Goal: Task Accomplishment & Management: Manage account settings

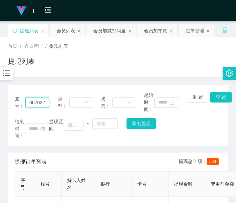
click at [38, 104] on input "80702220" at bounding box center [37, 102] width 24 height 11
drag, startPoint x: 149, startPoint y: 35, endPoint x: 152, endPoint y: 34, distance: 3.9
click at [152, 34] on div "会员加扣款" at bounding box center [155, 30] width 23 height 13
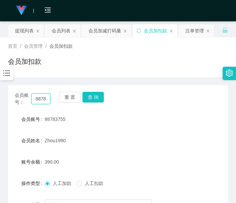
click at [44, 102] on input "88783755" at bounding box center [40, 99] width 19 height 11
drag, startPoint x: 44, startPoint y: 101, endPoint x: 49, endPoint y: 100, distance: 5.2
click at [44, 101] on input "88783755" at bounding box center [40, 99] width 19 height 11
paste input "0702220"
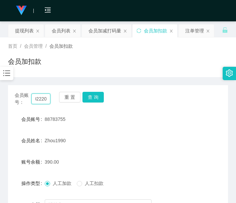
type input "80702220"
click at [87, 103] on div "重 置 查 询" at bounding box center [77, 99] width 36 height 14
click at [94, 93] on button "查 询" at bounding box center [93, 97] width 21 height 11
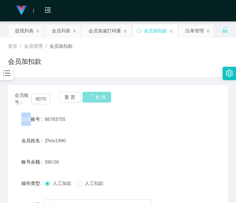
click at [94, 93] on div "会员账号： 80702220 重 置 查 询" at bounding box center [118, 99] width 220 height 14
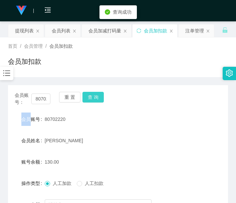
click at [98, 99] on button "查 询" at bounding box center [93, 97] width 21 height 11
click at [98, 99] on div "会员账号： 80702220 重 置 查 询" at bounding box center [118, 99] width 220 height 14
click at [98, 99] on button "查 询" at bounding box center [93, 97] width 21 height 11
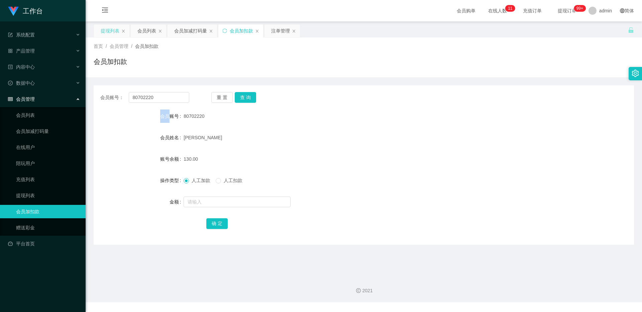
click at [112, 26] on div "提现列表" at bounding box center [110, 30] width 19 height 13
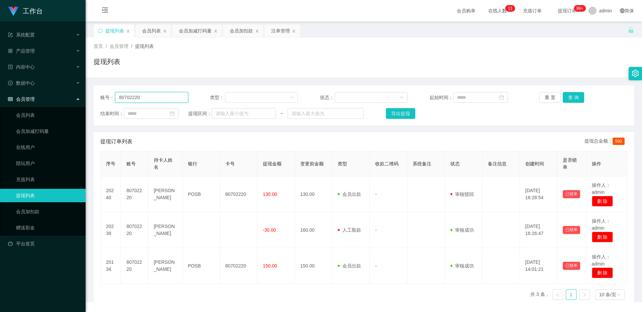
click at [185, 98] on input "80702220" at bounding box center [151, 97] width 73 height 11
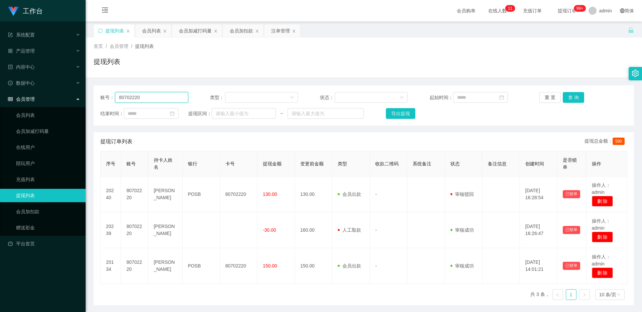
click at [180, 98] on input "80702220" at bounding box center [151, 97] width 73 height 11
click at [236, 98] on button "查 询" at bounding box center [573, 97] width 21 height 11
click at [236, 98] on div "重 置 查 询" at bounding box center [583, 97] width 88 height 11
click at [236, 99] on button "查 询" at bounding box center [573, 97] width 21 height 11
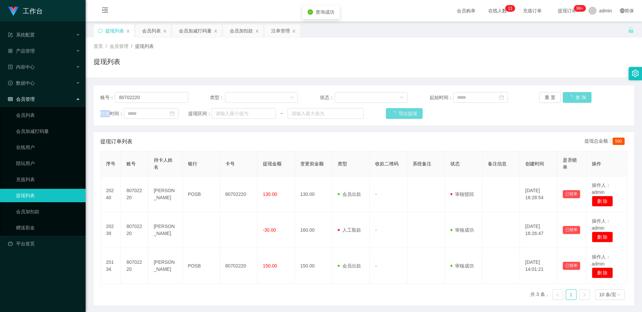
click at [236, 99] on div "重 置 查 询" at bounding box center [583, 97] width 88 height 11
click at [189, 34] on div "会员加减打码量" at bounding box center [195, 30] width 33 height 13
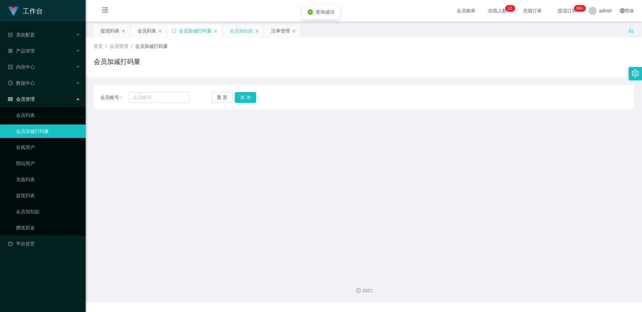
click at [236, 32] on div "会员加扣款" at bounding box center [241, 30] width 23 height 13
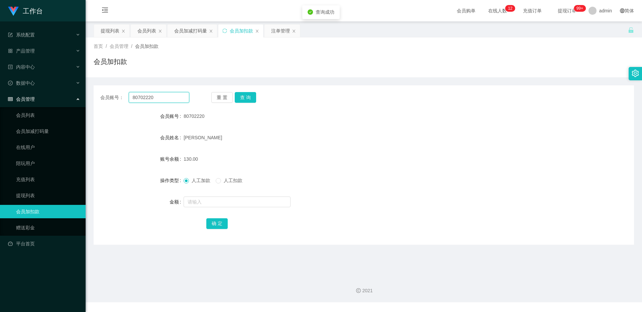
click at [169, 94] on input "80702220" at bounding box center [159, 97] width 61 height 11
click at [236, 95] on button "查 询" at bounding box center [245, 97] width 21 height 11
click at [236, 95] on div "重 置 查 询" at bounding box center [255, 97] width 89 height 11
click at [224, 178] on span "人工扣款" at bounding box center [233, 180] width 24 height 5
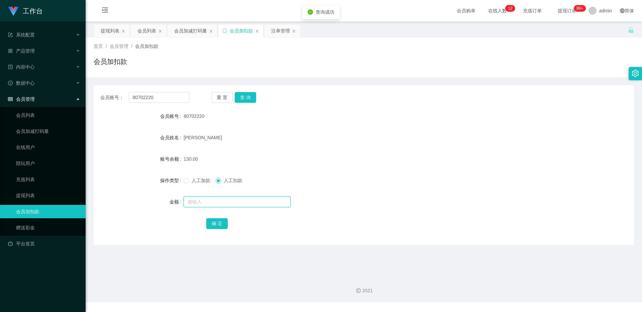
click at [217, 203] on input "text" at bounding box center [237, 201] width 107 height 11
type input "130"
click at [216, 203] on button "确 定" at bounding box center [216, 223] width 21 height 11
click at [201, 178] on span "人工加款" at bounding box center [201, 180] width 24 height 5
click at [201, 203] on div at bounding box center [341, 201] width 315 height 13
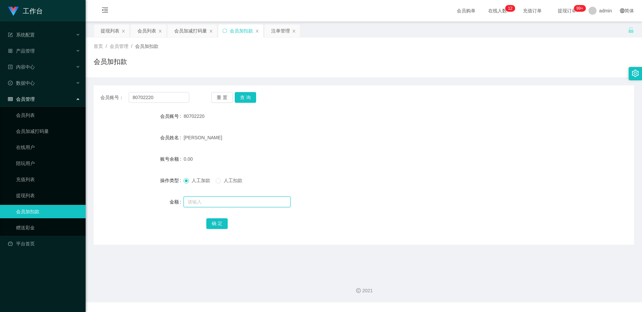
click at [201, 202] on input "text" at bounding box center [237, 201] width 107 height 11
type input "500"
click at [219, 203] on button "确 定" at bounding box center [216, 223] width 21 height 11
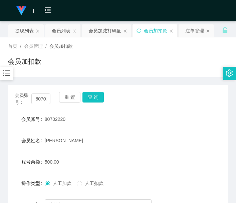
click at [0, 175] on main "关闭左侧 关闭右侧 关闭其它 刷新页面 提现列表 会员列表 会员加减打码量 会员加扣款 注单管理 首页 / 会员管理 / 会员加扣款 / 会员加扣款 会员账号…" at bounding box center [118, 145] width 236 height 249
click at [71, 26] on div "会员列表" at bounding box center [62, 30] width 35 height 13
click at [58, 29] on div "会员列表" at bounding box center [61, 30] width 19 height 13
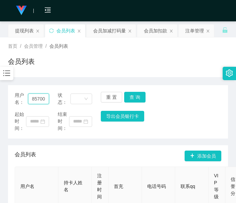
click at [44, 97] on input "85700378" at bounding box center [38, 99] width 21 height 11
paste input "目前是购单高峰期，系统正在排单并为你获取购单资料。由于购单成员较多，稍后老师会在团购群里带你们同步完成。 系统排单按（10000-5000-3000-1000…"
drag, startPoint x: 52, startPoint y: 81, endPoint x: 65, endPoint y: 85, distance: 13.0
click at [52, 81] on div "用户名： 85700378 状态： 重 置 查 询 起始时间： 结束时间： 导出会员银行卡 会员列表 添加会员 用户名 持卡人姓名 注册时间 首充 电话号码 …" at bounding box center [118, 172] width 220 height 190
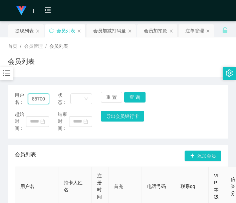
click at [39, 98] on input "85700378" at bounding box center [38, 99] width 21 height 11
paste input "0702220"
type input "80702220"
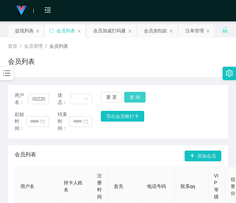
click at [138, 96] on button "查 询" at bounding box center [134, 97] width 21 height 11
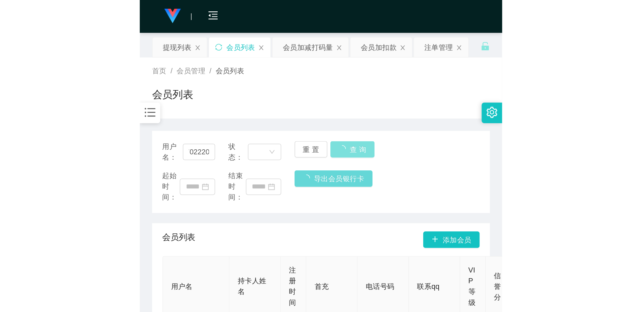
scroll to position [0, 0]
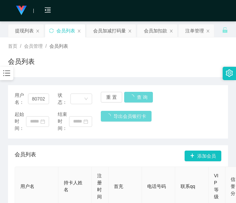
click at [138, 96] on div "用户名： 80702220 状态： 重 置 查 询" at bounding box center [118, 99] width 207 height 14
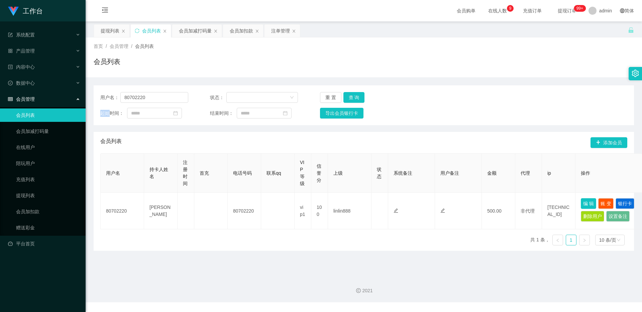
click at [236, 203] on button "编 辑" at bounding box center [588, 203] width 15 height 11
type input "80702220"
type input "[PERSON_NAME]"
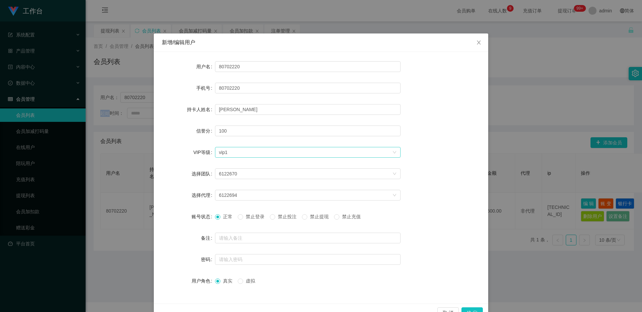
scroll to position [17, 0]
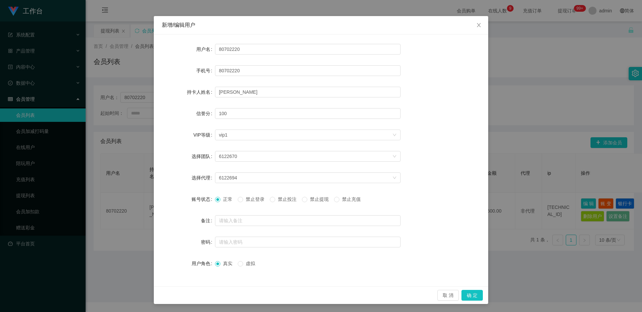
click at [236, 199] on span "禁止提现" at bounding box center [319, 198] width 24 height 5
click at [236, 203] on button "确 定" at bounding box center [472, 295] width 21 height 11
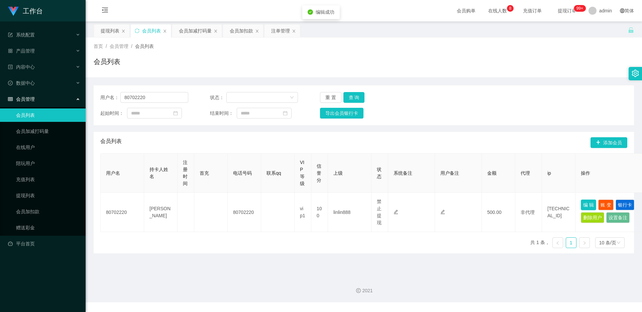
scroll to position [0, 0]
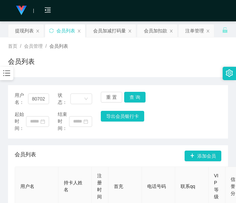
click at [15, 135] on div "用户名： 80702220 状态： 重 置 查 询 起始时间： 结束时间： 导出会员银行卡" at bounding box center [118, 112] width 220 height 54
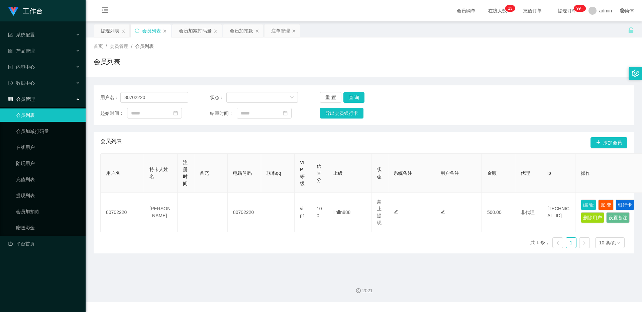
click at [127, 92] on div "用户名： 80702220 状态： 重 置 查 询 起始时间： 结束时间： 导出会员银行卡" at bounding box center [364, 105] width 540 height 40
click at [130, 96] on input "80702220" at bounding box center [154, 97] width 68 height 11
paste input "3381658"
type input "83381658"
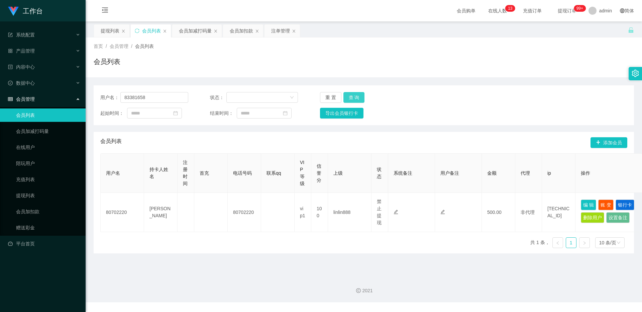
click at [236, 99] on button "查 询" at bounding box center [353, 97] width 21 height 11
click at [236, 99] on div "重 置 查 询" at bounding box center [364, 97] width 88 height 11
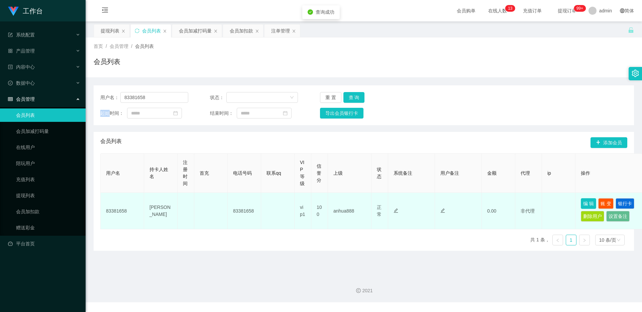
click at [236, 203] on button "编 辑" at bounding box center [588, 203] width 15 height 11
type input "83381658"
type input "[PERSON_NAME]"
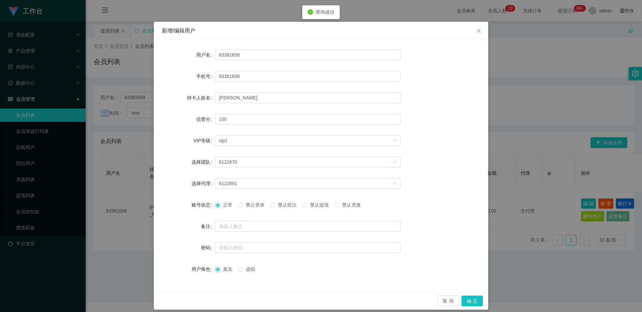
scroll to position [17, 0]
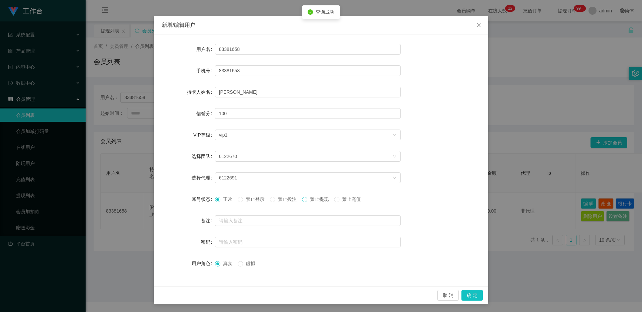
click at [236, 197] on span at bounding box center [304, 199] width 5 height 5
click at [236, 203] on button "确 定" at bounding box center [472, 295] width 21 height 11
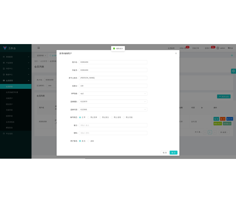
scroll to position [0, 0]
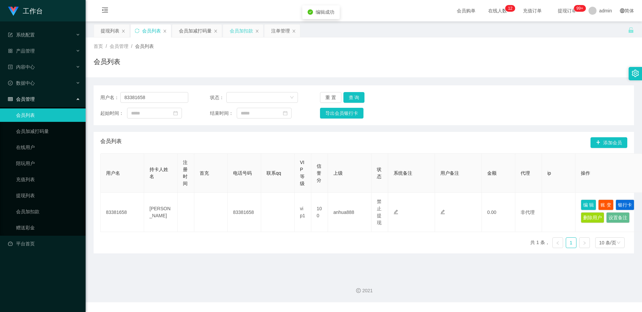
click at [236, 33] on div "会员加扣款" at bounding box center [241, 30] width 23 height 13
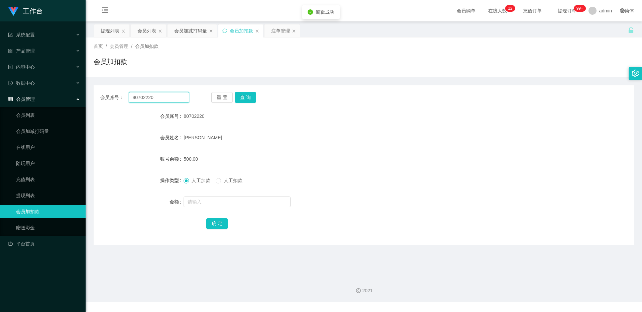
click at [168, 95] on input "80702220" at bounding box center [159, 97] width 61 height 11
drag, startPoint x: 168, startPoint y: 95, endPoint x: 230, endPoint y: 95, distance: 62.9
click at [168, 95] on input "80702220" at bounding box center [159, 97] width 61 height 11
paste input "3381658"
type input "83381658"
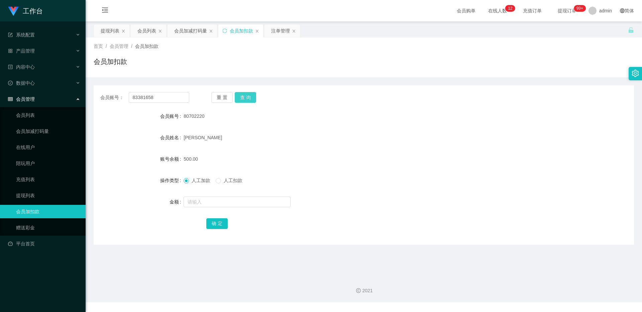
click at [236, 97] on button "查 询" at bounding box center [245, 97] width 21 height 11
click at [236, 97] on div "重 置 查 询" at bounding box center [255, 97] width 89 height 11
click at [217, 198] on input "text" at bounding box center [237, 201] width 107 height 11
type input "3000"
click at [215, 203] on button "确 定" at bounding box center [216, 223] width 21 height 11
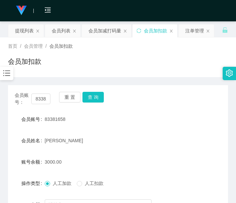
click at [14, 99] on div "会员账号： 83381658 重 置 查 询" at bounding box center [118, 99] width 220 height 14
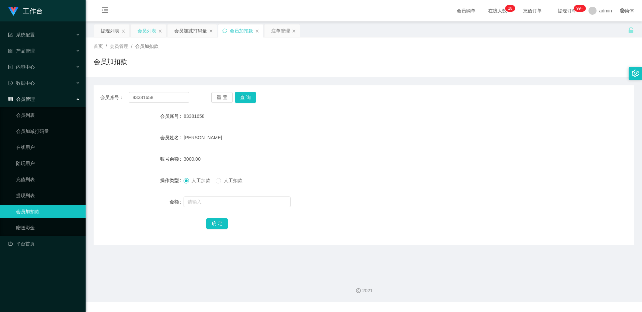
drag, startPoint x: 148, startPoint y: 29, endPoint x: 148, endPoint y: 36, distance: 6.7
click at [148, 29] on div "会员列表" at bounding box center [146, 30] width 19 height 13
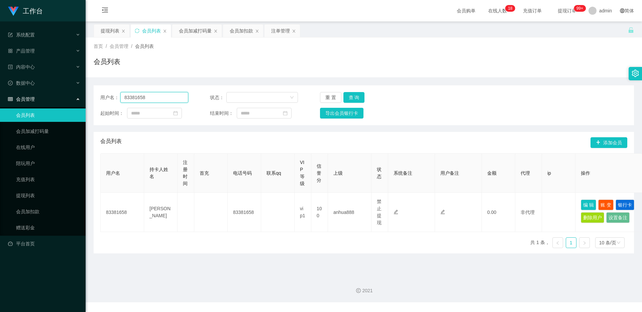
click at [164, 97] on input "83381658" at bounding box center [154, 97] width 68 height 11
click at [236, 96] on button "查 询" at bounding box center [353, 97] width 21 height 11
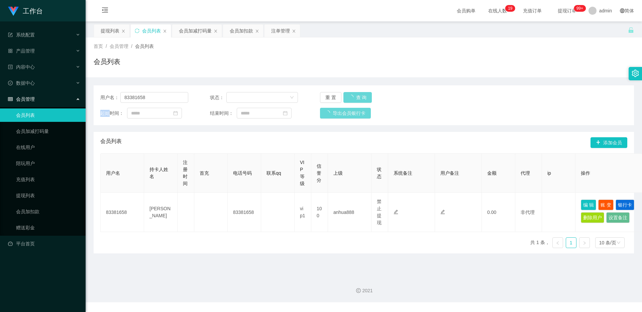
click at [236, 96] on div "重 置 查 询" at bounding box center [364, 97] width 88 height 11
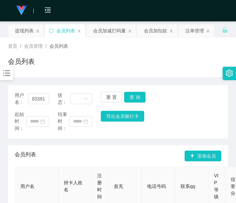
drag, startPoint x: 10, startPoint y: 135, endPoint x: 13, endPoint y: 132, distance: 4.8
click at [10, 135] on div "用户名： 83381658 状态： 重 置 查 询 起始时间： 结束时间： 导出会员银行卡" at bounding box center [118, 112] width 220 height 54
click at [155, 30] on div "会员加扣款" at bounding box center [155, 30] width 23 height 13
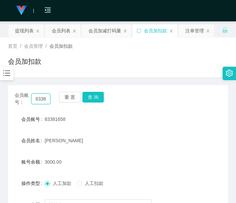
click at [37, 98] on input "83381658" at bounding box center [40, 99] width 19 height 11
click at [98, 97] on button "查 询" at bounding box center [93, 97] width 21 height 11
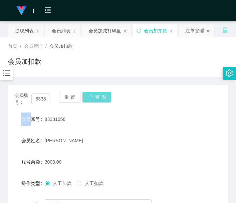
click at [98, 97] on div "会员账号： 83381658 重 置 查 询" at bounding box center [118, 99] width 220 height 14
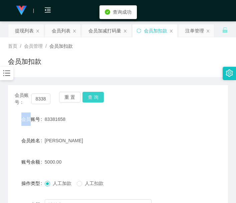
click at [100, 100] on button "查 询" at bounding box center [93, 97] width 21 height 11
click at [100, 100] on div "会员账号： 83381658 重 置 查 询" at bounding box center [118, 99] width 220 height 14
click at [100, 100] on button "查 询" at bounding box center [93, 97] width 21 height 11
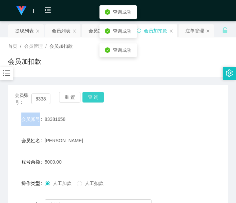
click at [100, 100] on div "会员账号： 83381658 重 置 查 询" at bounding box center [118, 99] width 220 height 14
click at [100, 100] on button "查 询" at bounding box center [93, 97] width 21 height 11
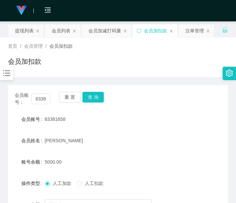
click at [184, 56] on div "首页 / 会员管理 / 会员加扣款 / 会员加扣款" at bounding box center [118, 57] width 220 height 29
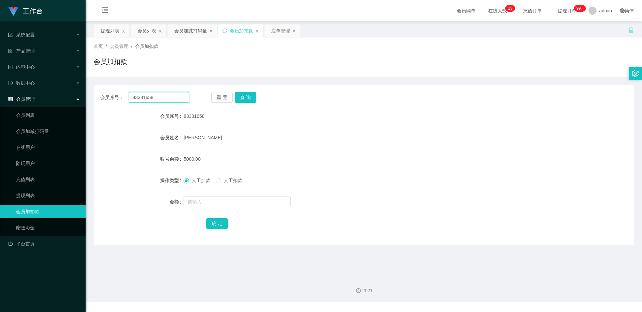
click at [144, 102] on input "83381658" at bounding box center [159, 97] width 61 height 11
click at [42, 59] on ul "系统配置 产品管理 内容中心 数据中心 会员管理 会员列表 会员加减打码量 在线用户 陪玩用户 充值列表 提现列表 会员加扣款 赠送彩金 平台首页" at bounding box center [43, 138] width 86 height 235
click at [45, 50] on div "产品管理" at bounding box center [43, 50] width 86 height 13
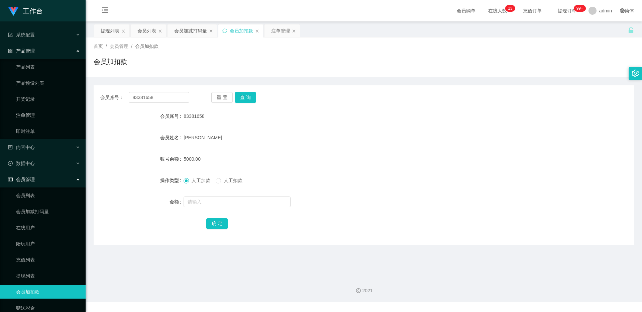
click at [28, 113] on link "注单管理" at bounding box center [48, 114] width 64 height 13
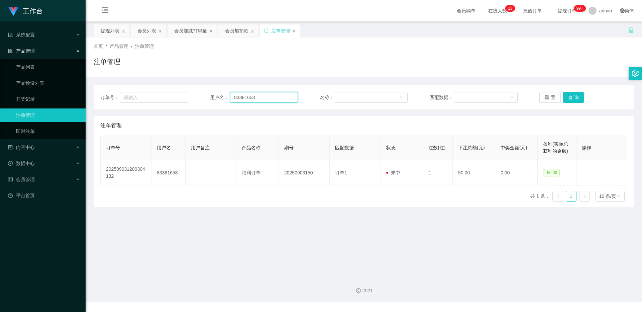
click at [236, 101] on input "83381658" at bounding box center [264, 97] width 68 height 11
click at [236, 93] on button "查 询" at bounding box center [573, 97] width 21 height 11
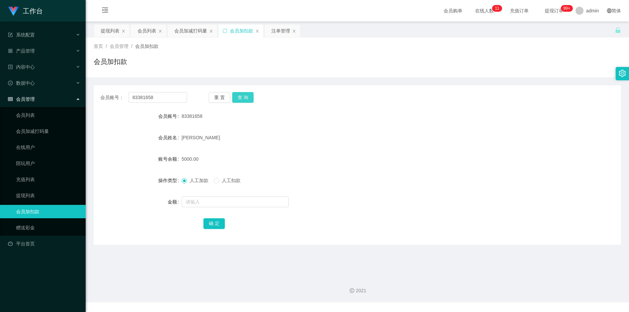
click at [236, 101] on button "查 询" at bounding box center [242, 97] width 21 height 11
click at [236, 101] on div "重 置 查 询" at bounding box center [252, 97] width 87 height 11
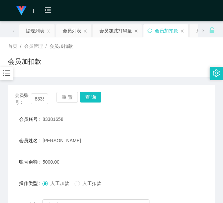
drag, startPoint x: 5, startPoint y: 153, endPoint x: 10, endPoint y: 142, distance: 12.1
click at [5, 153] on main "关闭左侧 关闭右侧 关闭其它 刷新页面 提现列表 会员列表 会员加减打码量 会员加扣款 注单管理 首页 / 会员管理 / 会员加扣款 / 会员加扣款 会员账号…" at bounding box center [111, 145] width 223 height 249
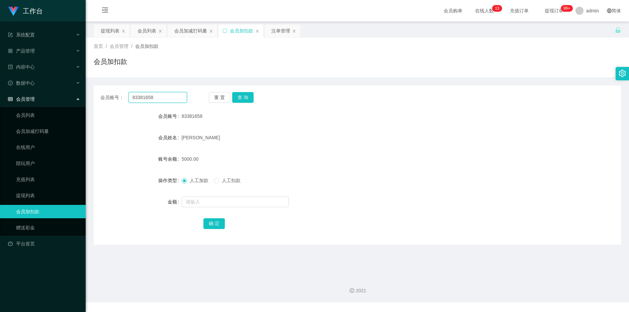
click at [140, 95] on input "83381658" at bounding box center [157, 97] width 59 height 11
drag, startPoint x: 140, startPoint y: 95, endPoint x: 156, endPoint y: 97, distance: 15.5
click at [140, 95] on input "83381658" at bounding box center [157, 97] width 59 height 11
paste input "0702220"
type input "80702220"
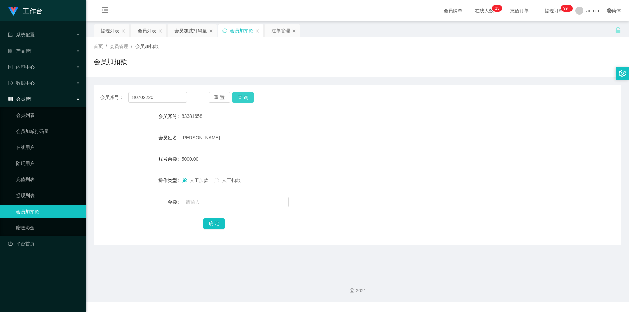
click at [236, 92] on button "查 询" at bounding box center [242, 97] width 21 height 11
click at [236, 92] on div "重 置 查 询" at bounding box center [252, 97] width 87 height 11
click at [111, 33] on div "提现列表" at bounding box center [110, 30] width 19 height 13
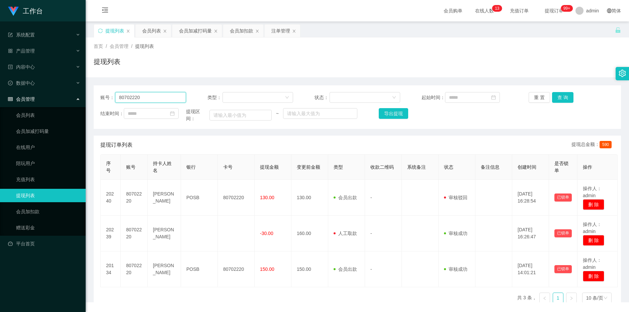
click at [159, 102] on input "80702220" at bounding box center [150, 97] width 71 height 11
click at [152, 33] on div "会员列表" at bounding box center [151, 30] width 19 height 13
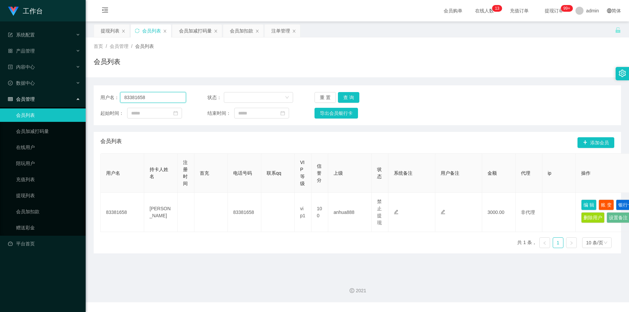
click at [152, 102] on input "83381658" at bounding box center [153, 97] width 66 height 11
paste input "0702220"
type input "80702220"
click at [236, 101] on button "查 询" at bounding box center [348, 97] width 21 height 11
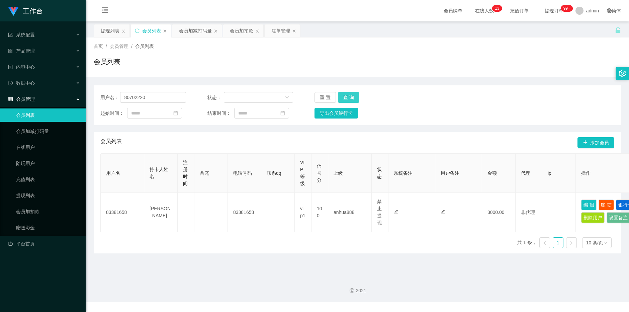
click at [236, 101] on div "重 置 查 询" at bounding box center [357, 97] width 86 height 11
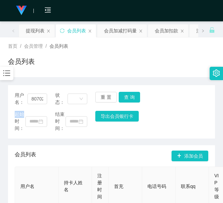
drag, startPoint x: 13, startPoint y: 198, endPoint x: 11, endPoint y: 180, distance: 18.5
click at [13, 198] on div "会员列表 添加会员 用户名 持卡人姓名 注册时间 首充 电话号码 联系qq VIP等级 信誉分 上级 状态 系统备注 用户备注 金额 代理 ip 操作 807…" at bounding box center [111, 205] width 207 height 121
click at [5, 1] on div "会员购单 在线人数 0 1 2 3 4 5 6 7 8 9 0 1 2 3 4 5 6 7 8 9 0 1 2 3 4 5 6 7 8 9 0 1 2 3 4…" at bounding box center [111, 11] width 223 height 22
drag, startPoint x: 160, startPoint y: 30, endPoint x: 159, endPoint y: 33, distance: 3.4
click at [160, 30] on div "会员加扣款" at bounding box center [166, 30] width 23 height 13
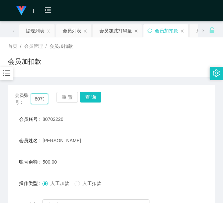
click at [37, 97] on input "80702220" at bounding box center [39, 99] width 17 height 11
paste input "jy6566"
type input "jy6566"
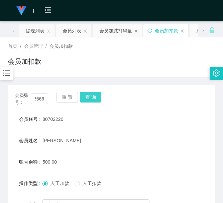
click at [98, 98] on button "查 询" at bounding box center [90, 97] width 21 height 11
click at [98, 98] on div "会员账号： jy6566 重 置 查 询" at bounding box center [111, 99] width 207 height 14
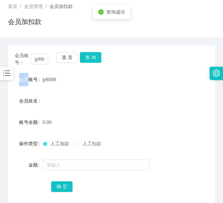
scroll to position [56, 0]
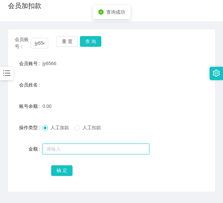
click at [90, 147] on input "text" at bounding box center [95, 149] width 107 height 11
type input "100"
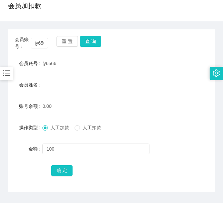
click at [68, 165] on div "确 定" at bounding box center [111, 170] width 121 height 13
click at [66, 171] on button "确 定" at bounding box center [61, 171] width 21 height 11
click at [9, 150] on div "金额" at bounding box center [25, 148] width 34 height 13
drag, startPoint x: 4, startPoint y: 7, endPoint x: 28, endPoint y: 4, distance: 23.9
click at [4, 7] on div "首页 / 会员管理 / 会员加扣款 / 会员加扣款" at bounding box center [111, 2] width 223 height 40
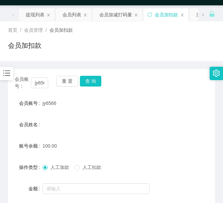
scroll to position [0, 0]
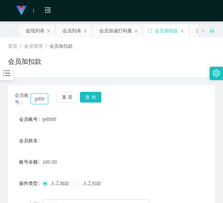
click at [36, 97] on input "jy6566" at bounding box center [39, 99] width 17 height 11
paste input "[PERSON_NAME]"
type input "[PERSON_NAME]"
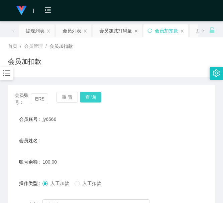
click at [92, 95] on button "查 询" at bounding box center [90, 97] width 21 height 11
click at [92, 95] on div "会员账号： [PERSON_NAME] 置 查 询" at bounding box center [111, 99] width 207 height 14
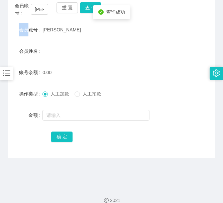
scroll to position [99, 0]
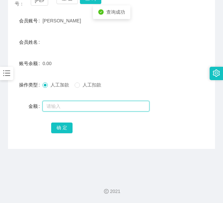
click at [88, 107] on input "text" at bounding box center [95, 106] width 107 height 11
type input "100"
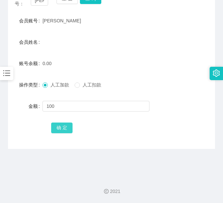
click at [65, 130] on button "确 定" at bounding box center [61, 128] width 21 height 11
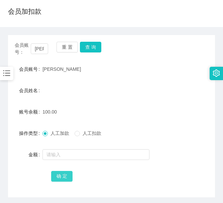
scroll to position [0, 0]
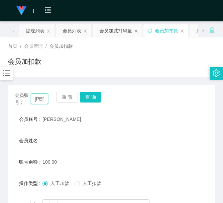
click at [37, 102] on input "[PERSON_NAME]" at bounding box center [39, 99] width 17 height 11
paste input "Minhdz0506"
type input "Minhdz0506"
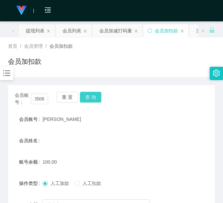
click at [97, 97] on button "查 询" at bounding box center [90, 97] width 21 height 11
click at [97, 97] on div "会员账号： Minhdz0506 重 置 查 询" at bounding box center [111, 99] width 207 height 14
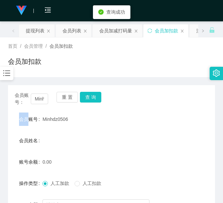
scroll to position [56, 0]
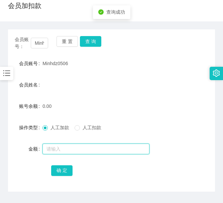
click at [87, 151] on input "text" at bounding box center [95, 149] width 107 height 11
type input "100"
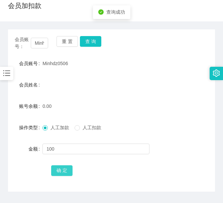
click at [53, 170] on button "确 定" at bounding box center [61, 171] width 21 height 11
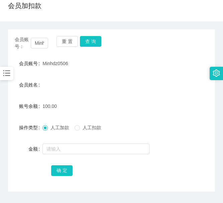
click at [100, 6] on div "会员加扣款" at bounding box center [111, 8] width 207 height 15
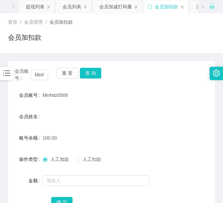
scroll to position [0, 0]
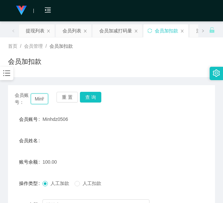
click at [42, 102] on input "Minhdz0506" at bounding box center [39, 99] width 17 height 11
paste input "jy656"
type input "jy6566"
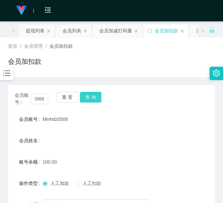
scroll to position [0, 0]
click at [87, 98] on button "查 询" at bounding box center [90, 97] width 21 height 11
click at [87, 98] on div "重 置 查 询" at bounding box center [73, 99] width 33 height 14
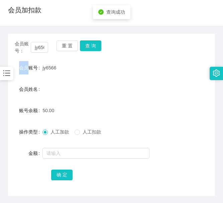
scroll to position [99, 0]
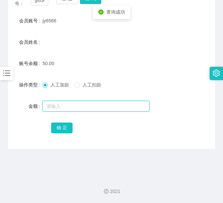
click at [99, 105] on input "text" at bounding box center [95, 106] width 107 height 11
type input "100"
click at [62, 133] on div "确 定" at bounding box center [111, 127] width 121 height 13
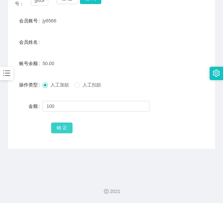
click at [64, 128] on button "确 定" at bounding box center [61, 128] width 21 height 11
click at [100, 177] on div "2021" at bounding box center [111, 187] width 223 height 31
click at [4, 162] on main "关闭左侧 关闭右侧 关闭其它 刷新页面 提现列表 会员列表 会员加减打码量 会员加扣款 注单管理 首页 / 会员管理 / 会员加扣款 / 会员加扣款 会员账号…" at bounding box center [111, 47] width 223 height 249
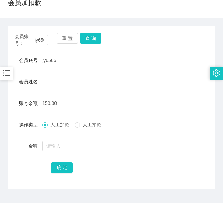
scroll to position [43, 0]
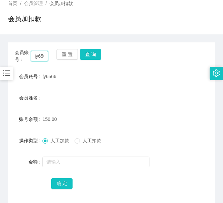
click at [38, 56] on input "jy6566" at bounding box center [39, 56] width 17 height 11
paste input "[PERSON_NAME]"
click at [93, 53] on button "查 询" at bounding box center [90, 54] width 21 height 11
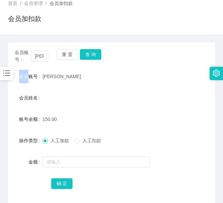
click at [93, 53] on div "会员账号： [PERSON_NAME] 置 查 询" at bounding box center [111, 56] width 207 height 14
click at [2, 137] on main "关闭左侧 关闭右侧 关闭其它 刷新页面 提现列表 会员列表 会员加减打码量 会员加扣款 注单管理 首页 / 会员管理 / 会员加扣款 / 会员加扣款 会员账号…" at bounding box center [111, 103] width 223 height 249
click at [41, 59] on input "[PERSON_NAME]" at bounding box center [39, 56] width 17 height 11
paste input "Minhdz0506"
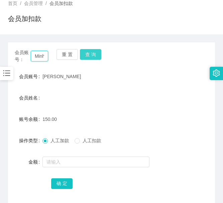
scroll to position [0, 17]
type input "Minhdz0506"
click at [93, 50] on button "查 询" at bounding box center [90, 54] width 21 height 11
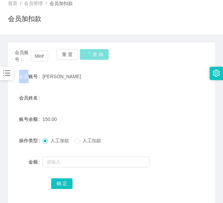
click at [93, 50] on div "会员账号： Minhdz0506 重 置 查 询" at bounding box center [111, 56] width 207 height 14
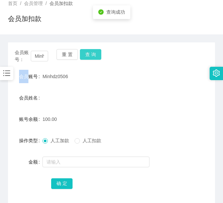
click at [93, 50] on button "查 询" at bounding box center [90, 54] width 21 height 11
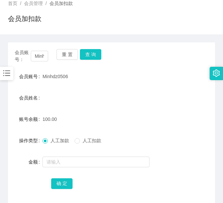
click at [18, 176] on form "会员账号 Minhdz0506 会员姓名 账号余额 100.00 操作类型 人工加款 人工扣款 金额 确 定" at bounding box center [111, 130] width 207 height 120
click at [43, 56] on input "Minhdz0506" at bounding box center [39, 56] width 17 height 11
click at [96, 50] on button "查 询" at bounding box center [90, 54] width 21 height 11
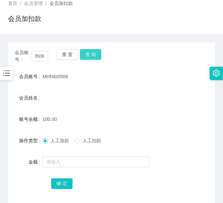
scroll to position [0, 0]
click at [96, 50] on div "会员账号： Minhdz0506 重 置 查 询" at bounding box center [111, 56] width 207 height 14
click at [96, 50] on button "查 询" at bounding box center [90, 54] width 21 height 11
click at [37, 58] on input "Minhdz0506" at bounding box center [39, 56] width 17 height 11
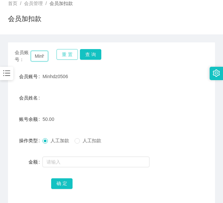
paste input "91220125"
type input "91220125"
click at [91, 53] on button "查 询" at bounding box center [90, 54] width 21 height 11
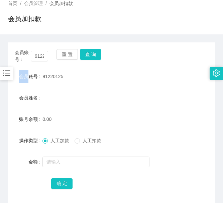
drag, startPoint x: 91, startPoint y: 53, endPoint x: 75, endPoint y: 135, distance: 83.9
click at [92, 55] on div "会员账号： 91220125 重 置 查 询" at bounding box center [111, 56] width 207 height 14
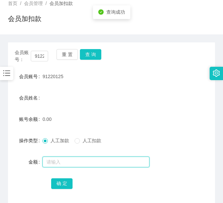
click at [74, 158] on input "text" at bounding box center [95, 162] width 107 height 11
type input "100"
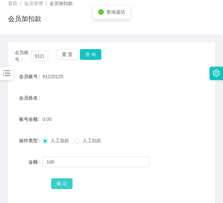
click at [61, 184] on button "确 定" at bounding box center [61, 184] width 21 height 11
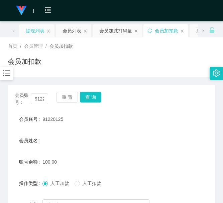
click at [34, 31] on div "提现列表" at bounding box center [35, 30] width 19 height 13
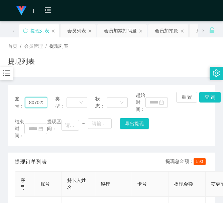
click at [37, 101] on input "80702220" at bounding box center [36, 102] width 22 height 11
paste input "[PERSON_NAME]"
type input "[PERSON_NAME]"
click at [208, 98] on button "查 询" at bounding box center [209, 97] width 21 height 11
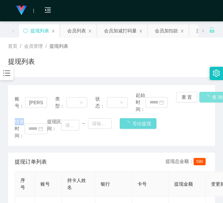
click at [208, 98] on div "账号： shawn 类型： 状态： 起始时间： 重 置 查 询 结束时间： 提现区间： ~ 导出提现" at bounding box center [111, 115] width 207 height 61
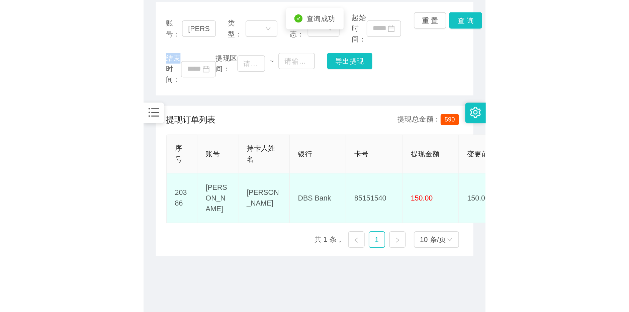
scroll to position [99, 0]
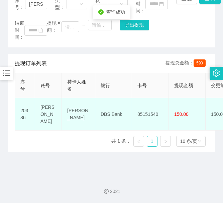
click at [149, 105] on td "85151540" at bounding box center [150, 114] width 37 height 32
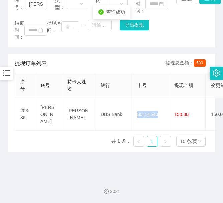
copy td "85151540"
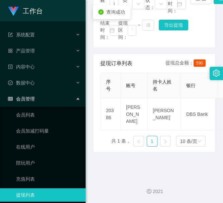
scroll to position [0, 0]
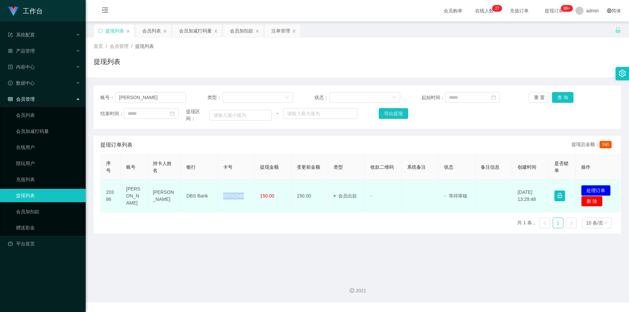
click at [236, 193] on button "处理订单" at bounding box center [595, 190] width 29 height 11
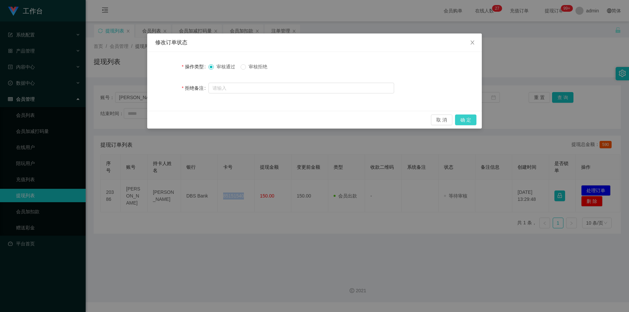
click at [236, 119] on button "确 定" at bounding box center [465, 119] width 21 height 11
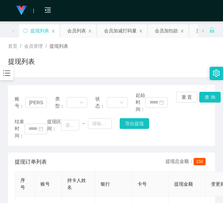
click at [6, 189] on main "关闭左侧 关闭右侧 关闭其它 刷新页面 提现列表 会员列表 会员加减打码量 会员加扣款 注单管理 首页 / 会员管理 / 提现列表 / 提现列表 账号： sh…" at bounding box center [111, 145] width 223 height 249
click at [163, 34] on div "会员加扣款" at bounding box center [166, 30] width 23 height 13
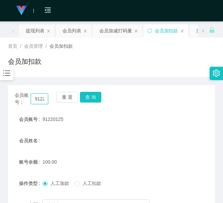
click at [42, 98] on input "91220125" at bounding box center [39, 99] width 17 height 11
paste input "Minhdz0506"
type input "Minhdz0506"
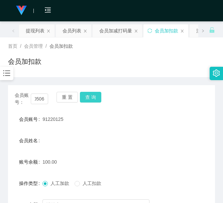
click at [93, 99] on button "查 询" at bounding box center [90, 97] width 21 height 11
click at [93, 99] on div "会员账号： Minhdz0506 重 置 查 询" at bounding box center [111, 99] width 207 height 14
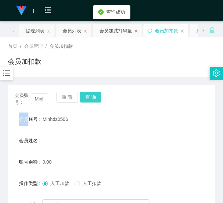
click at [93, 99] on button "查 询" at bounding box center [90, 97] width 21 height 11
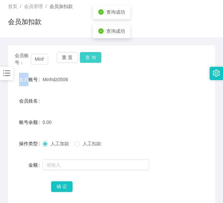
scroll to position [56, 0]
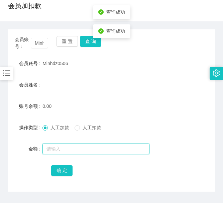
click at [79, 148] on input "text" at bounding box center [95, 149] width 107 height 11
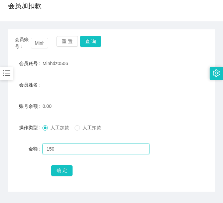
type input "150"
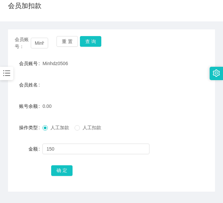
click at [64, 177] on div "确 定" at bounding box center [111, 170] width 121 height 13
click at [64, 171] on button "确 定" at bounding box center [61, 171] width 21 height 11
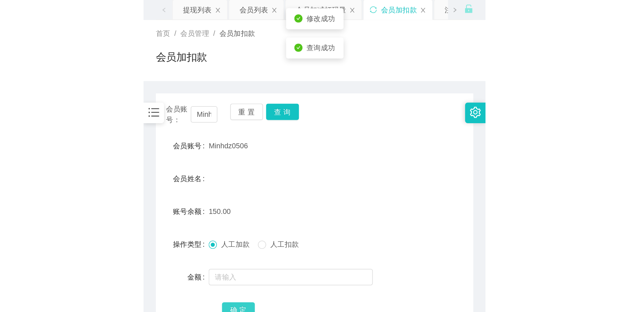
scroll to position [0, 0]
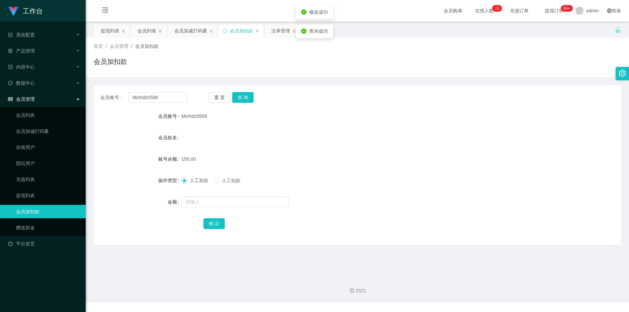
click at [50, 59] on ul "系统配置 产品管理 内容中心 数据中心 会员管理 会员列表 会员加减打码量 在线用户 陪玩用户 充值列表 提现列表 会员加扣款 赠送彩金 平台首页" at bounding box center [43, 138] width 86 height 235
click at [45, 67] on div "内容中心" at bounding box center [43, 66] width 86 height 13
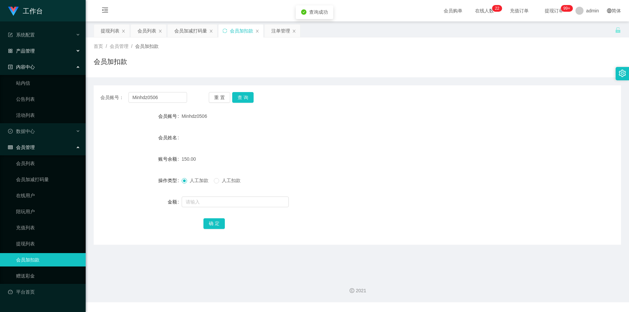
click at [45, 52] on div "产品管理" at bounding box center [43, 50] width 86 height 13
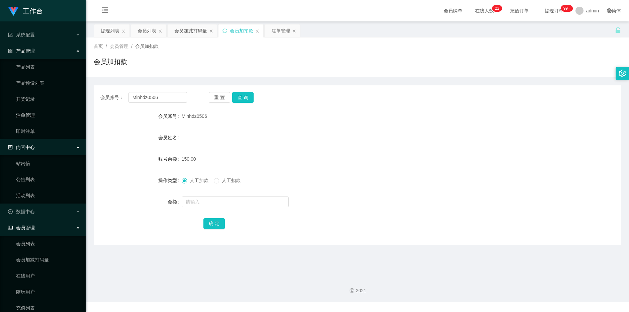
click at [44, 113] on link "注单管理" at bounding box center [48, 114] width 64 height 13
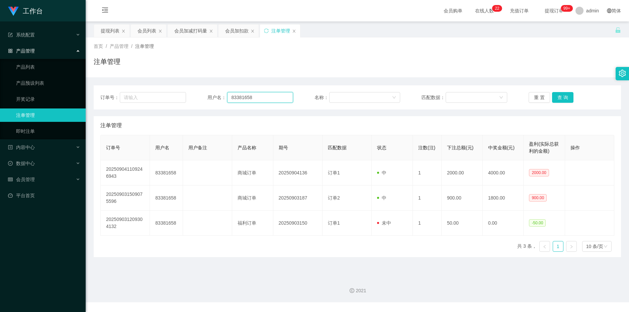
click at [236, 102] on input "83381658" at bounding box center [260, 97] width 66 height 11
paste input "Minhdz0506"
type input "Minhdz0506"
click at [236, 99] on button "查 询" at bounding box center [562, 97] width 21 height 11
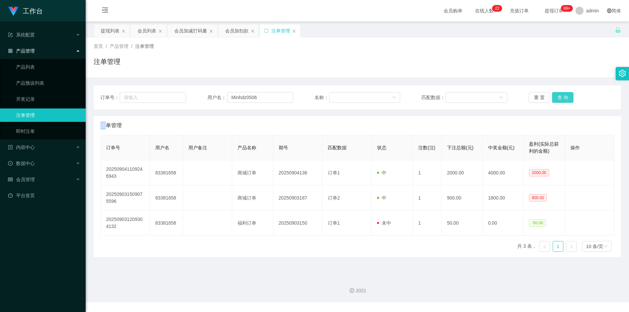
click at [236, 99] on div "重 置 查 询" at bounding box center [571, 97] width 86 height 11
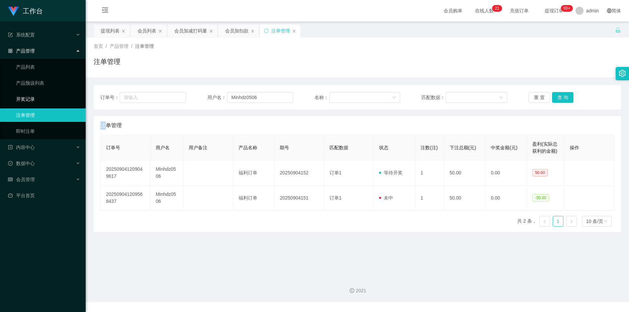
click at [41, 95] on link "开奖记录" at bounding box center [48, 98] width 64 height 13
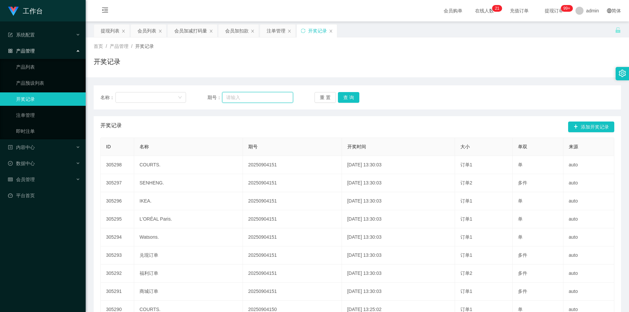
click at [236, 96] on input "text" at bounding box center [257, 97] width 71 height 11
click at [149, 98] on div at bounding box center [148, 97] width 58 height 10
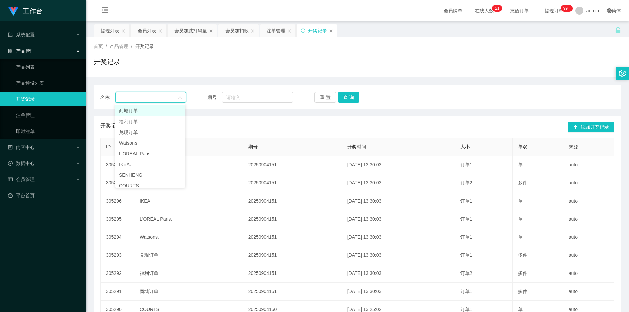
click at [158, 97] on div at bounding box center [148, 97] width 58 height 10
click at [157, 99] on div at bounding box center [148, 97] width 58 height 10
click at [158, 99] on div at bounding box center [148, 97] width 58 height 10
click at [65, 116] on link "注单管理" at bounding box center [48, 114] width 64 height 13
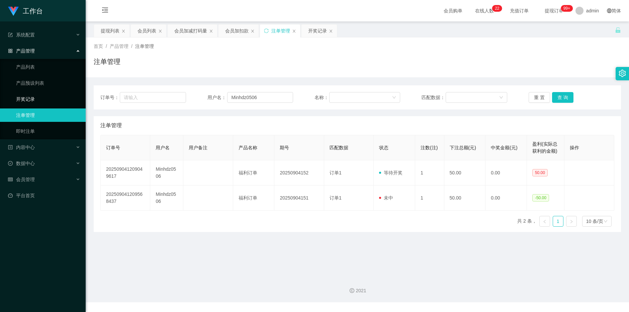
click at [53, 96] on link "开奖记录" at bounding box center [48, 98] width 64 height 13
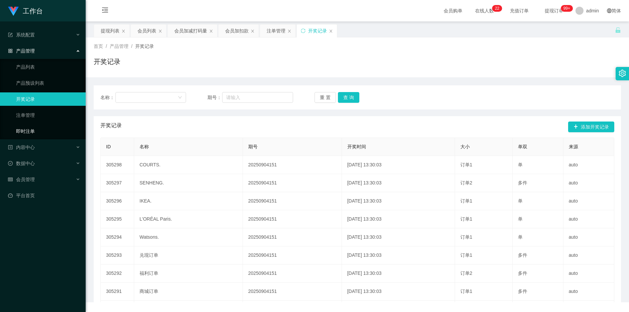
click at [44, 126] on link "即时注单" at bounding box center [48, 130] width 64 height 13
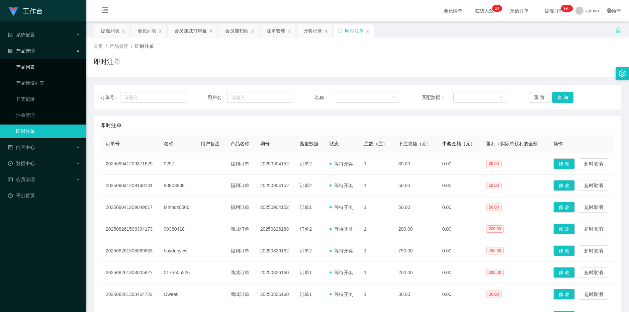
click at [47, 73] on link "产品列表" at bounding box center [48, 66] width 64 height 13
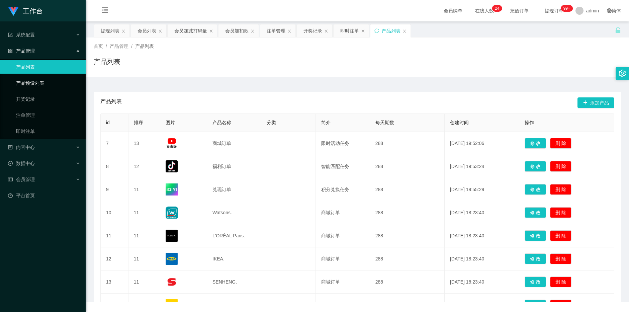
click at [49, 81] on link "产品预设列表" at bounding box center [48, 82] width 64 height 13
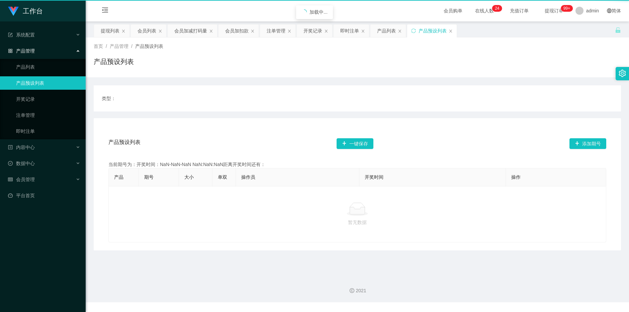
click at [49, 87] on link "产品预设列表" at bounding box center [48, 82] width 64 height 13
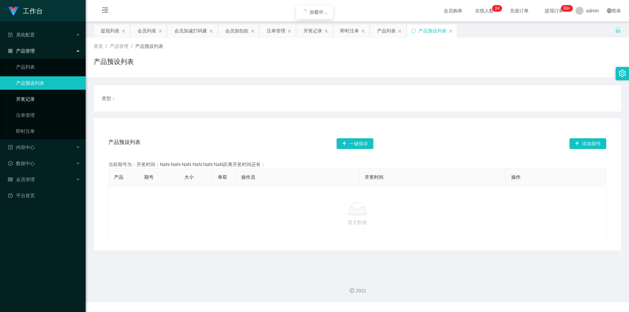
click at [49, 97] on link "开奖记录" at bounding box center [48, 98] width 64 height 13
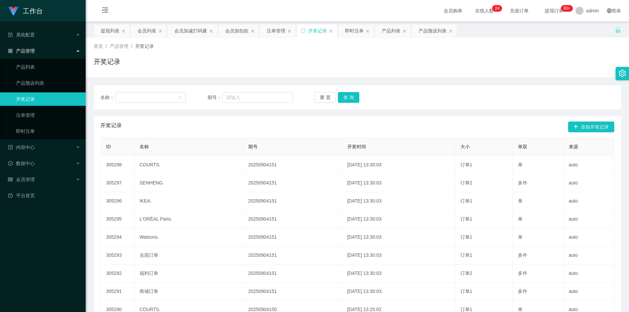
click at [51, 123] on ul "产品列表 产品预设列表 开奖记录 注单管理 即时注单" at bounding box center [43, 99] width 86 height 80
click at [50, 117] on link "注单管理" at bounding box center [48, 114] width 64 height 13
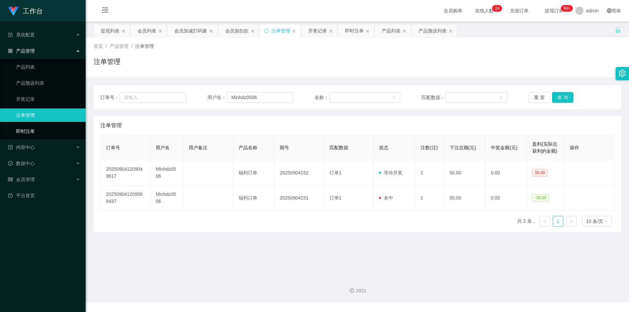
click at [51, 128] on link "即时注单" at bounding box center [48, 130] width 64 height 13
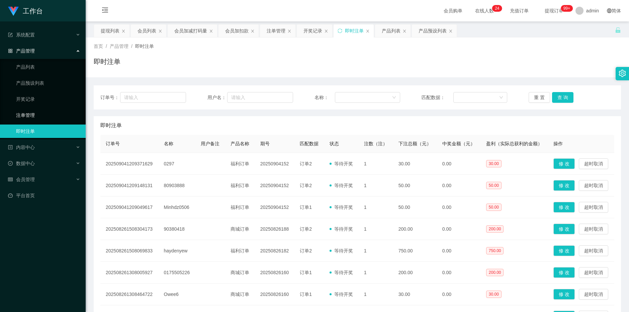
click at [54, 112] on link "注单管理" at bounding box center [48, 114] width 64 height 13
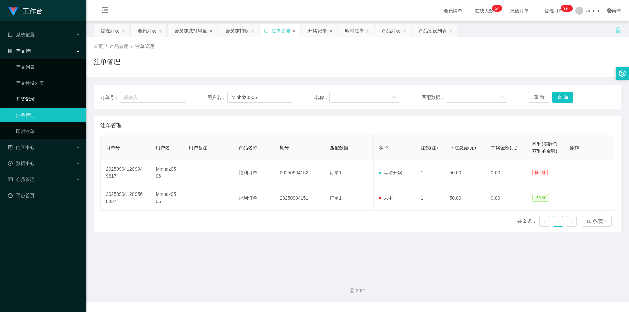
click at [56, 99] on link "开奖记录" at bounding box center [48, 98] width 64 height 13
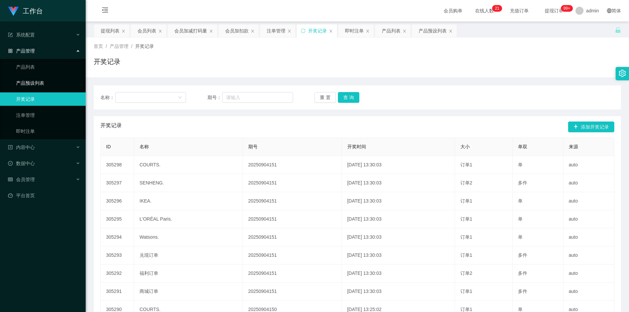
click at [55, 81] on link "产品预设列表" at bounding box center [48, 82] width 64 height 13
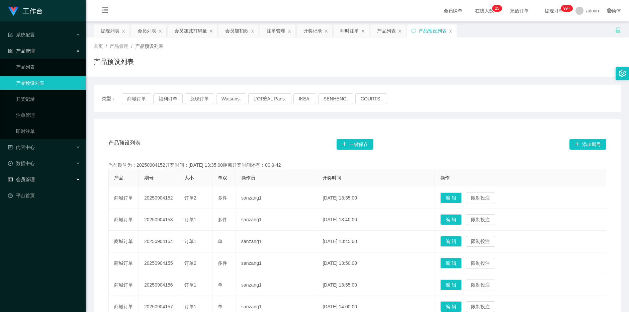
click at [29, 181] on span "会员管理" at bounding box center [21, 179] width 27 height 5
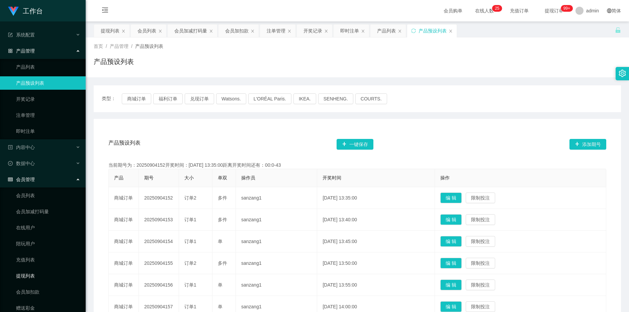
click at [24, 203] on link "提现列表" at bounding box center [48, 275] width 64 height 13
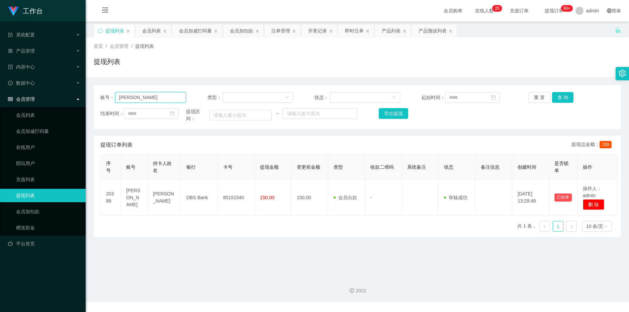
click at [165, 95] on input "[PERSON_NAME]" at bounding box center [150, 97] width 71 height 11
paste input "jy6566"
type input "jy6566"
click at [236, 101] on button "查 询" at bounding box center [562, 97] width 21 height 11
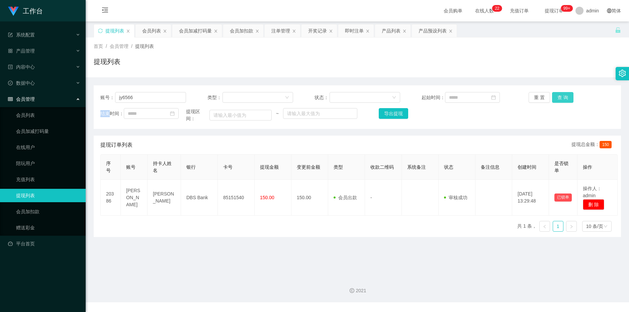
click at [236, 101] on div "重 置 查 询" at bounding box center [571, 97] width 86 height 11
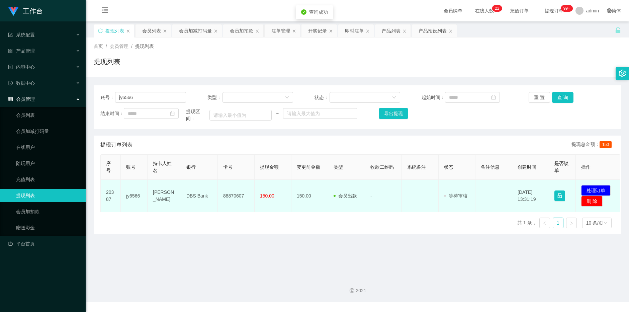
click at [235, 189] on td "88870607" at bounding box center [236, 196] width 37 height 32
copy td "88870607"
click at [236, 188] on button "处理订单" at bounding box center [595, 190] width 29 height 11
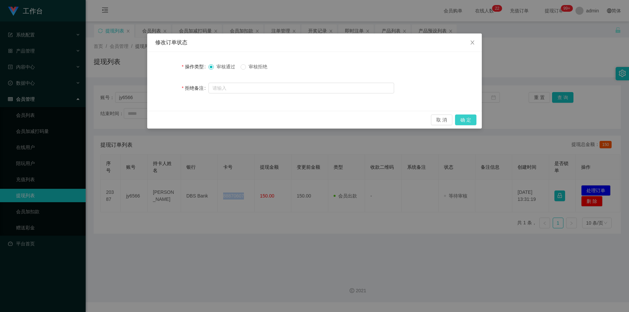
click at [236, 122] on button "确 定" at bounding box center [465, 119] width 21 height 11
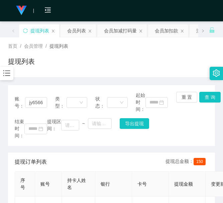
drag, startPoint x: 6, startPoint y: 144, endPoint x: 50, endPoint y: 89, distance: 70.4
click at [6, 144] on main "关闭左侧 关闭右侧 关闭其它 刷新页面 提现列表 会员列表 会员加减打码量 会员加扣款 注单管理 开奖记录 即时注单 产品列表 产品预设列表 首页 / 会员管…" at bounding box center [111, 145] width 223 height 249
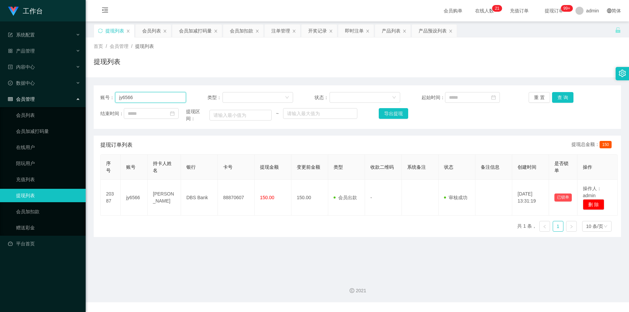
click at [146, 98] on input "jy6566" at bounding box center [150, 97] width 71 height 11
drag, startPoint x: 146, startPoint y: 98, endPoint x: 151, endPoint y: 95, distance: 5.1
click at [146, 98] on input "jy6566" at bounding box center [150, 97] width 71 height 11
click at [161, 93] on input "jy6566" at bounding box center [150, 97] width 71 height 11
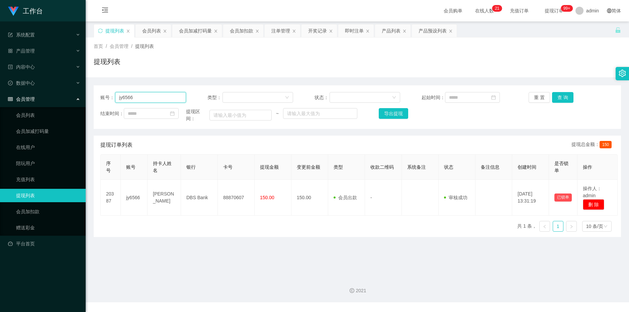
paste input "Minhdz050"
type input "Minhdz0506"
click at [236, 100] on button "查 询" at bounding box center [562, 97] width 21 height 11
drag, startPoint x: 559, startPoint y: 100, endPoint x: 314, endPoint y: 178, distance: 257.4
click at [236, 100] on div "重 置 查 询" at bounding box center [571, 97] width 86 height 11
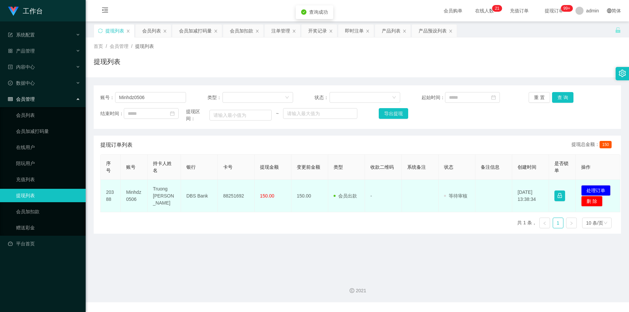
click at [225, 189] on td "88251692" at bounding box center [236, 196] width 37 height 32
drag, startPoint x: 225, startPoint y: 189, endPoint x: 447, endPoint y: 183, distance: 221.8
click at [226, 189] on td "88251692" at bounding box center [236, 196] width 37 height 32
copy td "88251692"
click at [236, 189] on button "处理订单" at bounding box center [595, 190] width 29 height 11
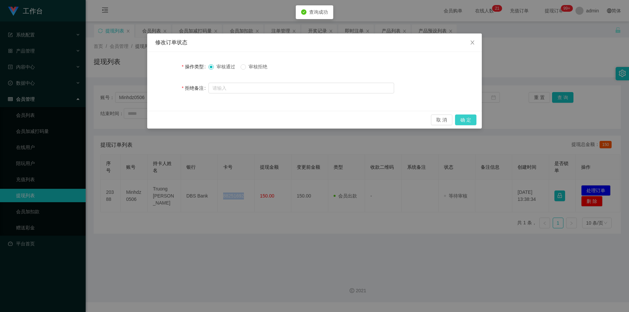
click at [236, 122] on button "确 定" at bounding box center [465, 119] width 21 height 11
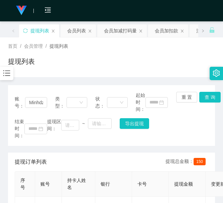
click at [5, 160] on main "关闭左侧 关闭右侧 关闭其它 刷新页面 提现列表 会员列表 会员加减打码量 会员加扣款 注单管理 开奖记录 即时注单 产品列表 产品预设列表 首页 / 会员管…" at bounding box center [111, 145] width 223 height 249
click at [166, 29] on div "会员加扣款" at bounding box center [166, 30] width 23 height 13
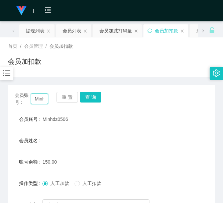
click at [41, 99] on input "Minhdz0506" at bounding box center [39, 99] width 17 height 11
paste input "91220125"
type input "91220125"
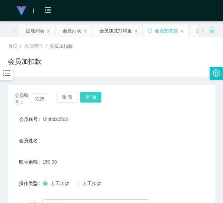
scroll to position [0, 0]
click at [95, 94] on button "查 询" at bounding box center [90, 97] width 21 height 11
click at [95, 94] on div "会员账号： 91220125 重 置 查 询" at bounding box center [111, 99] width 207 height 14
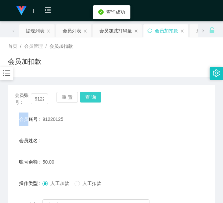
click at [95, 94] on button "查 询" at bounding box center [90, 97] width 21 height 11
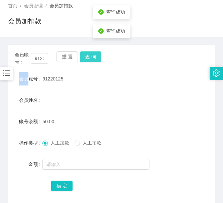
scroll to position [56, 0]
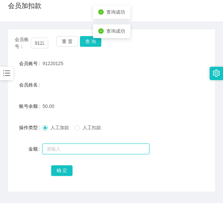
click at [87, 145] on input "text" at bounding box center [95, 149] width 107 height 11
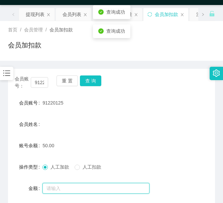
scroll to position [0, 0]
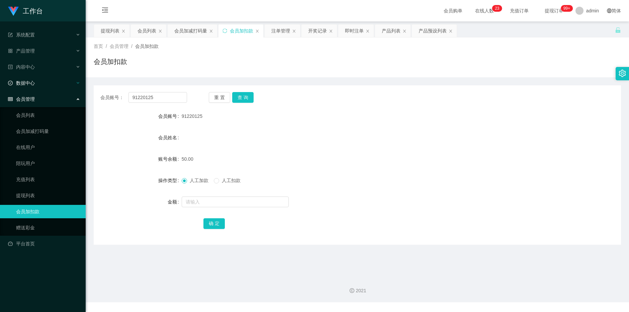
click at [25, 78] on div "数据中心" at bounding box center [43, 82] width 86 height 13
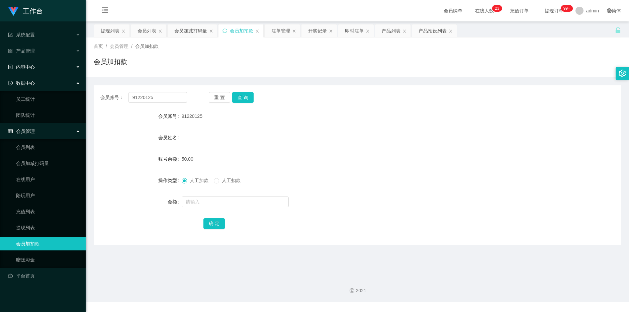
click at [33, 63] on div "内容中心" at bounding box center [43, 66] width 86 height 13
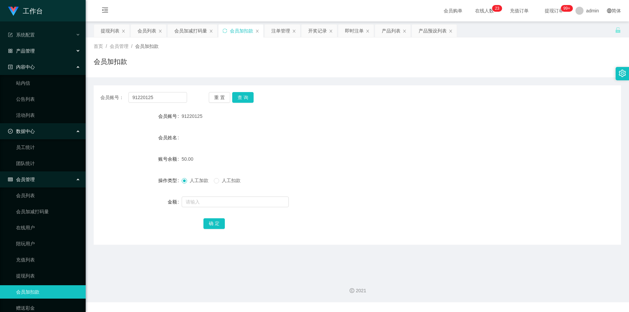
click at [48, 54] on div "产品管理" at bounding box center [43, 50] width 86 height 13
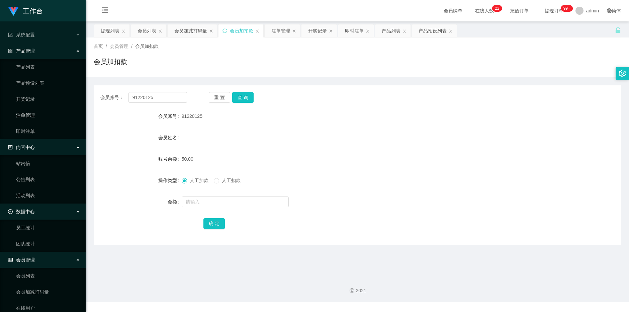
click at [46, 115] on link "注单管理" at bounding box center [48, 114] width 64 height 13
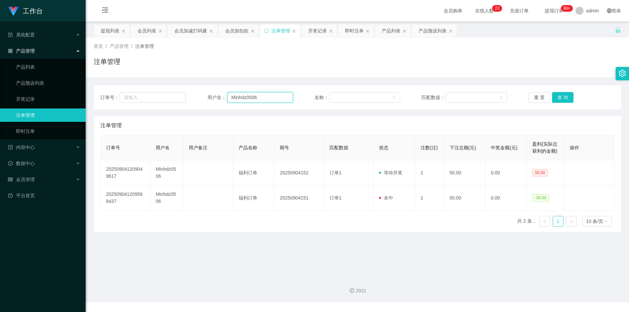
click at [236, 95] on input "Minhdz0506" at bounding box center [260, 97] width 66 height 11
paste input "91220125"
type input "91220125"
click at [236, 97] on button "查 询" at bounding box center [562, 97] width 21 height 11
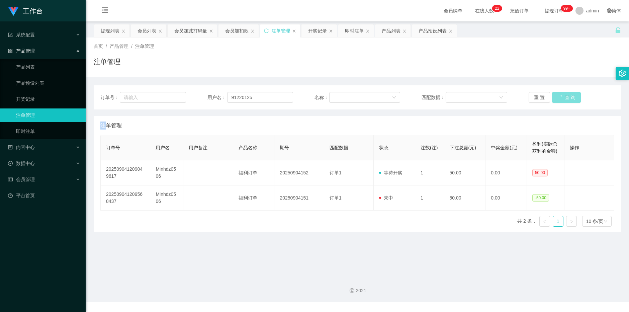
click at [236, 97] on div "重 置 查 询" at bounding box center [571, 97] width 86 height 11
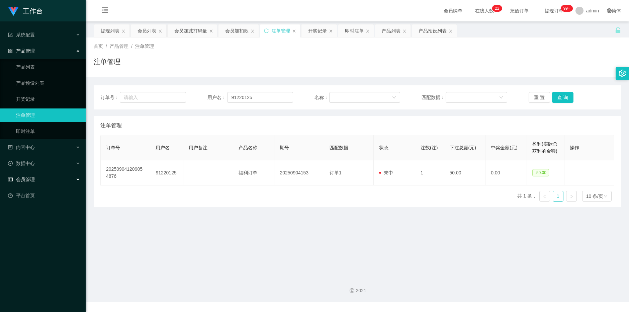
click at [29, 179] on span "会员管理" at bounding box center [21, 179] width 27 height 5
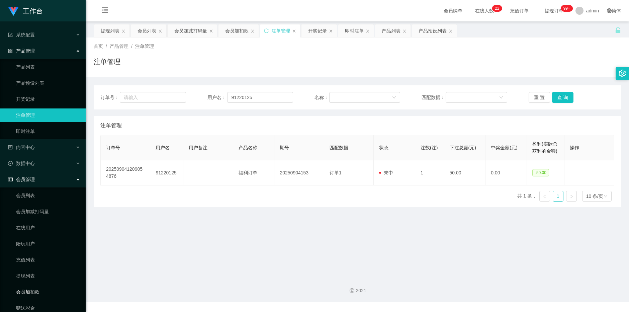
click at [27, 203] on link "会员加扣款" at bounding box center [48, 291] width 64 height 13
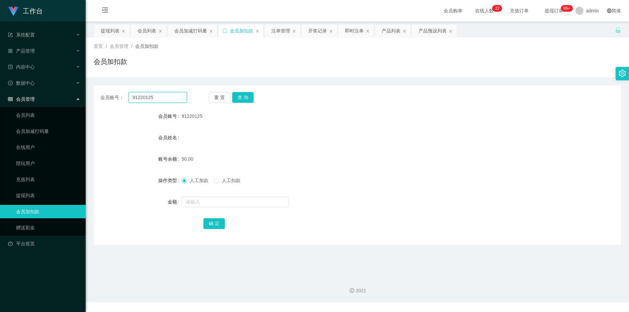
click at [168, 97] on input "91220125" at bounding box center [157, 97] width 59 height 11
click at [236, 97] on button "查 询" at bounding box center [242, 97] width 21 height 11
click at [236, 97] on div "重 置 查 询" at bounding box center [252, 97] width 87 height 11
click at [198, 201] on input "text" at bounding box center [235, 201] width 107 height 11
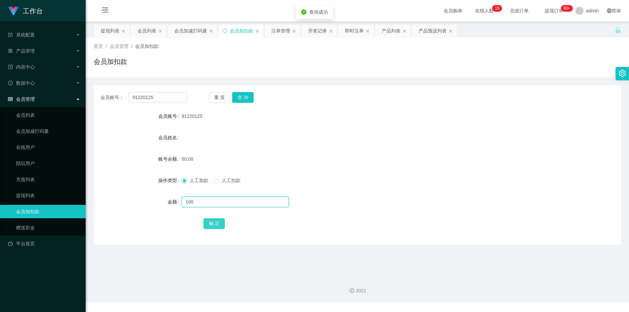
type input "100"
click at [215, 203] on button "确 定" at bounding box center [213, 223] width 21 height 11
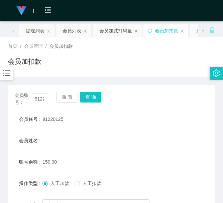
click at [9, 0] on link at bounding box center [19, 10] width 23 height 21
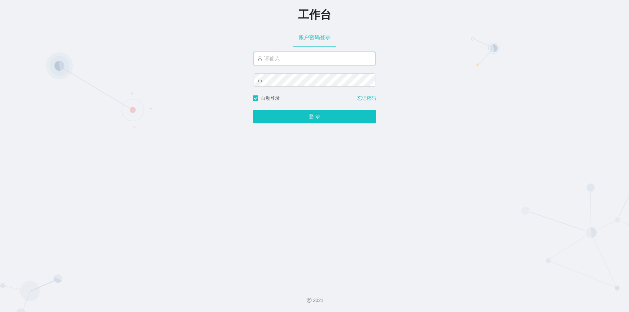
click at [236, 57] on input "text" at bounding box center [314, 58] width 122 height 13
type input "admin"
click at [236, 110] on button "登 录" at bounding box center [314, 116] width 123 height 13
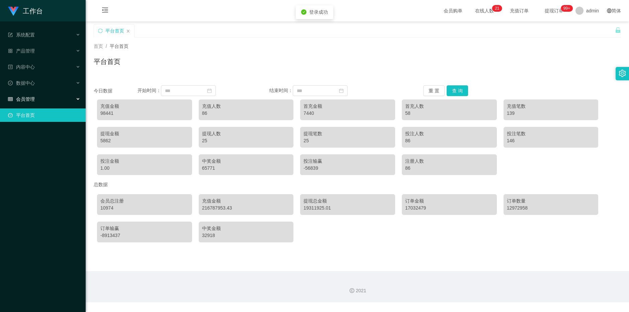
drag, startPoint x: 60, startPoint y: 97, endPoint x: 55, endPoint y: 120, distance: 23.3
click at [60, 97] on div "会员管理" at bounding box center [43, 98] width 86 height 13
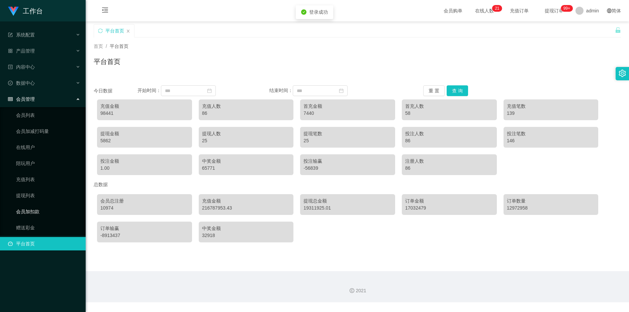
click at [32, 203] on link "会员加扣款" at bounding box center [48, 211] width 64 height 13
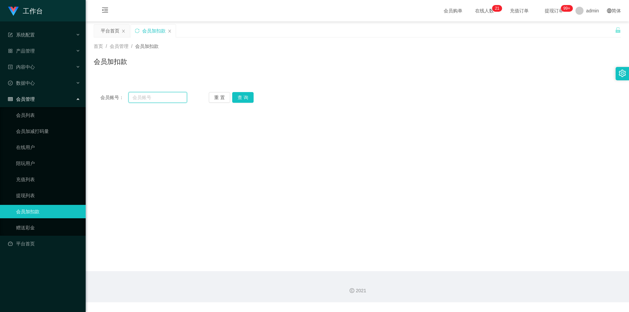
click at [148, 98] on input "text" at bounding box center [157, 97] width 59 height 11
paste input "91220125"
type input "91220125"
click at [236, 94] on button "查 询" at bounding box center [242, 97] width 21 height 11
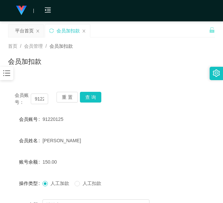
click at [16, 140] on div "会员姓名" at bounding box center [25, 140] width 34 height 13
click at [90, 94] on button "查 询" at bounding box center [90, 97] width 21 height 11
click at [90, 94] on div "会员账号： 91220125 重 置 查 询" at bounding box center [111, 99] width 207 height 14
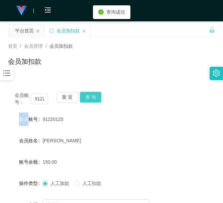
click at [90, 95] on button "查 询" at bounding box center [90, 97] width 21 height 11
drag, startPoint x: 90, startPoint y: 95, endPoint x: 97, endPoint y: 97, distance: 7.0
click at [90, 95] on div "会员账号： 91220125 重 置 查 询" at bounding box center [111, 99] width 207 height 14
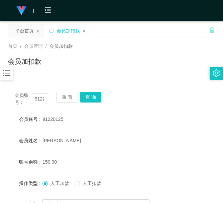
drag, startPoint x: 9, startPoint y: 117, endPoint x: 24, endPoint y: 110, distance: 16.6
click at [10, 118] on div "会员账号" at bounding box center [25, 119] width 34 height 13
click at [42, 99] on input "91220125" at bounding box center [39, 99] width 17 height 11
click at [98, 94] on button "查 询" at bounding box center [90, 97] width 21 height 11
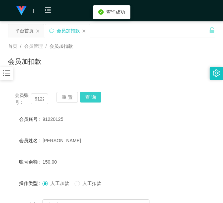
click at [87, 101] on button "查 询" at bounding box center [90, 97] width 21 height 11
click at [87, 101] on div "重 置 查 询" at bounding box center [73, 99] width 33 height 14
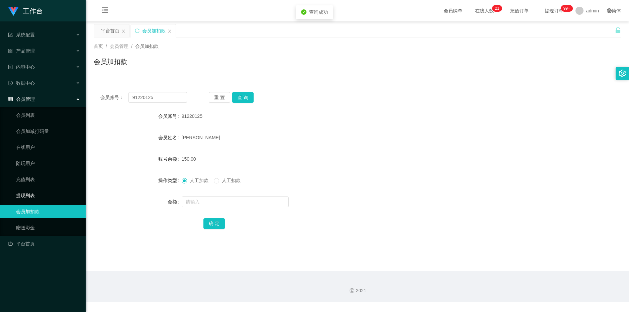
click at [49, 192] on link "提现列表" at bounding box center [48, 195] width 64 height 13
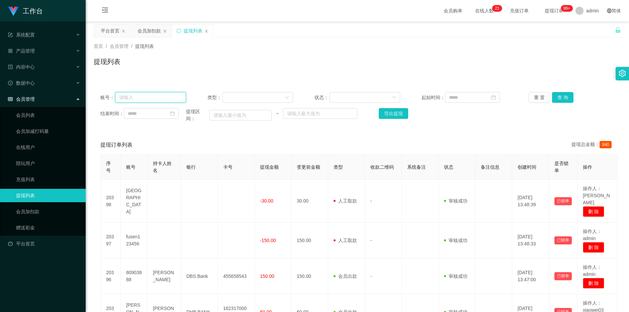
click at [160, 101] on input "text" at bounding box center [150, 97] width 71 height 11
paste input "91220125"
type input "91220125"
click at [236, 94] on button "查 询" at bounding box center [562, 97] width 21 height 11
click at [236, 94] on div "重 置 查 询" at bounding box center [571, 97] width 86 height 11
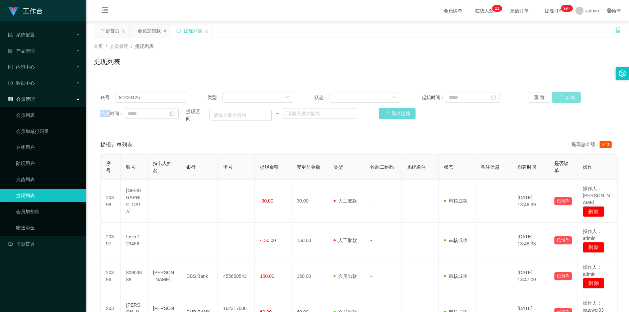
click at [236, 94] on button "查 询" at bounding box center [566, 97] width 29 height 11
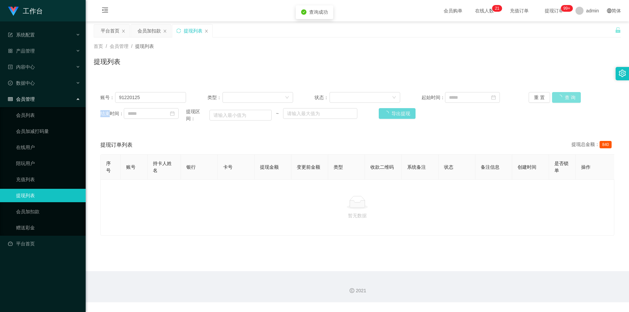
click at [236, 94] on div "重 置 查 询" at bounding box center [571, 97] width 86 height 11
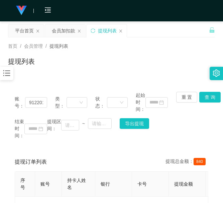
click at [138, 28] on div "平台首页 会员加扣款 提现列表" at bounding box center [108, 35] width 201 height 23
click at [59, 33] on div "会员加扣款" at bounding box center [63, 30] width 23 height 13
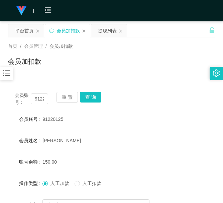
click at [30, 97] on span "会员账号：" at bounding box center [23, 99] width 16 height 14
click at [36, 98] on input "91220125" at bounding box center [39, 99] width 17 height 11
paste input "80702220"
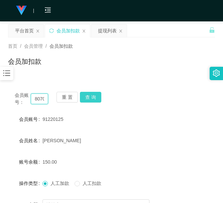
scroll to position [0, 11]
type input "80702220"
click at [94, 96] on button "查 询" at bounding box center [90, 97] width 21 height 11
click at [94, 96] on div "会员账号： 80702220 重 置 查 询" at bounding box center [111, 99] width 207 height 14
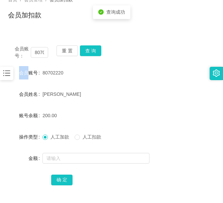
scroll to position [99, 0]
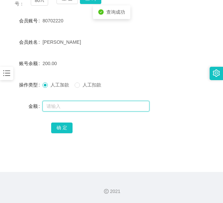
click at [86, 107] on input "text" at bounding box center [95, 106] width 107 height 11
type input "2000"
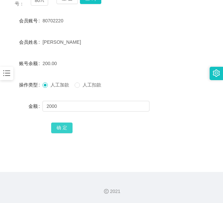
click at [66, 126] on button "确 定" at bounding box center [61, 128] width 21 height 11
click at [84, 157] on main "关闭左侧 关闭右侧 关闭其它 刷新页面 平台首页 会员加扣款 提现列表 首页 / 会员管理 / 会员加扣款 / 会员加扣款 会员账号： 80702220 重 …" at bounding box center [111, 47] width 223 height 249
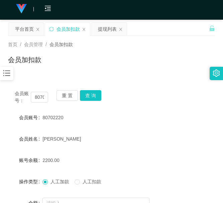
scroll to position [0, 0]
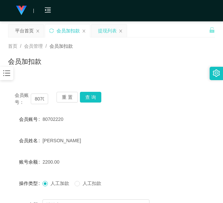
click at [104, 35] on div "提现列表" at bounding box center [107, 30] width 19 height 13
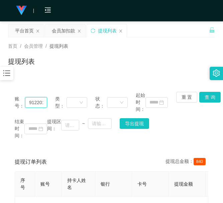
click at [39, 106] on input "91220125" at bounding box center [36, 102] width 22 height 11
click at [203, 100] on button "查 询" at bounding box center [209, 97] width 21 height 11
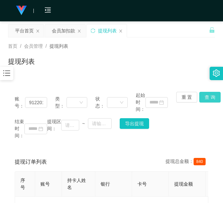
click at [203, 100] on div "重 置 查 询" at bounding box center [192, 102] width 32 height 21
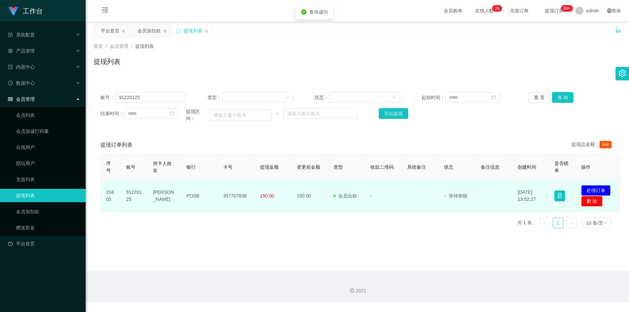
click at [229, 183] on td "357707838" at bounding box center [236, 196] width 37 height 32
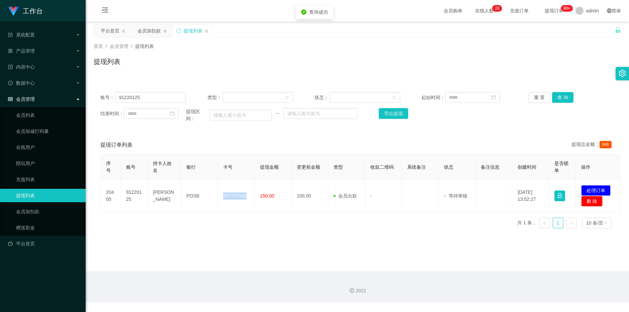
copy td "357707838"
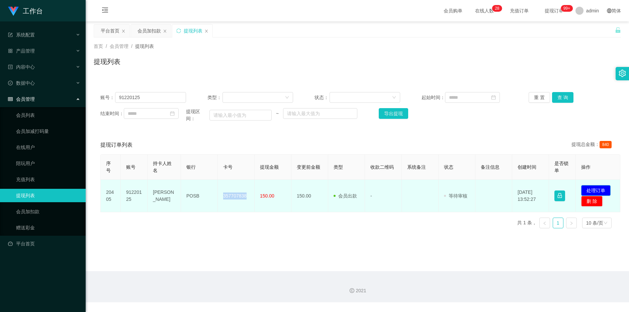
click at [236, 188] on button "处理订单" at bounding box center [595, 190] width 29 height 11
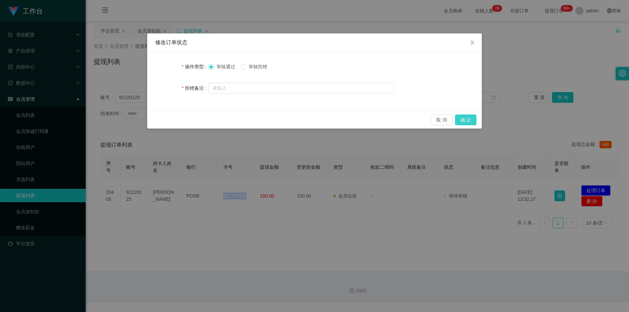
click at [236, 122] on button "确 定" at bounding box center [465, 119] width 21 height 11
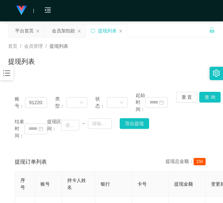
click at [8, 153] on div "账号： 91220125 类型： 状态： 起始时间： 重 置 查 询 结束时间： 提现区间： ~ 导出提现 提现订单列表 提现总金额： 150 序号 账号 持…" at bounding box center [111, 169] width 207 height 169
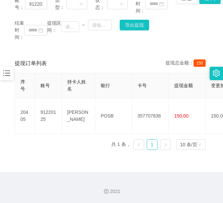
scroll to position [43, 0]
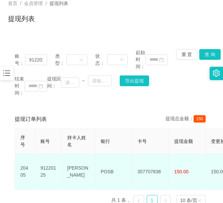
click at [109, 162] on td "POSB" at bounding box center [113, 172] width 37 height 36
copy td "POSB"
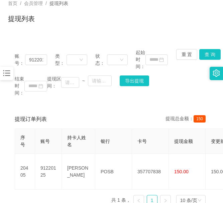
click at [11, 186] on div "提现订单列表 提现总金额： 150 序号 账号 持卡人姓名 银行 卡号 提现金额 变更前金额 类型 收款二维码 系统备注 状态 备注信息 创建时间 是否锁单 …" at bounding box center [111, 160] width 207 height 101
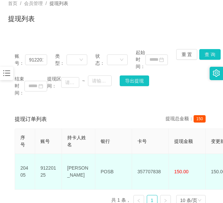
click at [73, 162] on td "[PERSON_NAME]" at bounding box center [78, 172] width 33 height 36
copy td "[PERSON_NAME]"
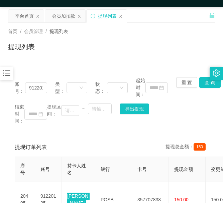
scroll to position [0, 0]
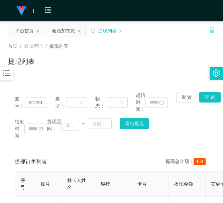
drag, startPoint x: 4, startPoint y: 141, endPoint x: 22, endPoint y: 136, distance: 18.5
click at [4, 141] on main "关闭左侧 关闭右侧 关闭其它 刷新页面 平台首页 会员加扣款 提现列表 首页 / 会员管理 / 提现列表 / 提现列表 账号： 91220125 类型： 状态…" at bounding box center [111, 145] width 223 height 249
click at [58, 27] on div "会员加扣款" at bounding box center [63, 30] width 23 height 13
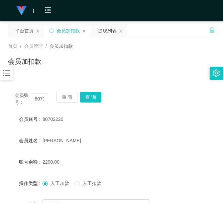
click at [36, 105] on div "会员账号： 80702220" at bounding box center [31, 99] width 33 height 14
click at [37, 104] on input "80702220" at bounding box center [39, 99] width 17 height 11
paste input "JOE2025"
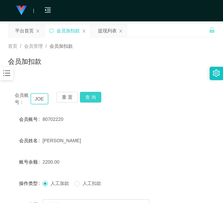
scroll to position [0, 9]
type input "JOE2025"
click at [91, 98] on button "查 询" at bounding box center [90, 97] width 21 height 11
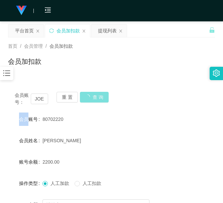
click at [91, 98] on div "会员账号： JOE2025 重 置 查 询" at bounding box center [111, 99] width 207 height 14
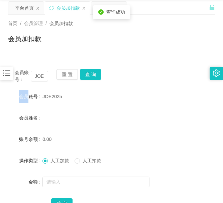
scroll to position [56, 0]
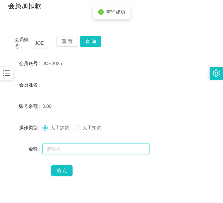
click at [94, 147] on input "text" at bounding box center [95, 149] width 107 height 11
type input "100"
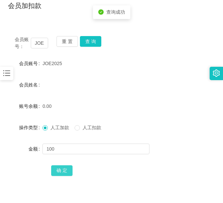
click at [61, 167] on button "确 定" at bounding box center [61, 171] width 21 height 11
click at [10, 135] on form "会员账号 JOE2025 会员姓名 账号余额 100.00 操作类型 人工加款 人工扣款 金额 确 定" at bounding box center [111, 117] width 207 height 120
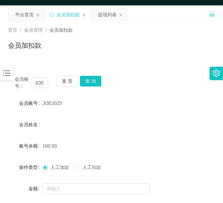
scroll to position [0, 0]
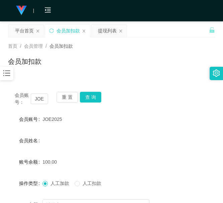
drag, startPoint x: 9, startPoint y: 157, endPoint x: 43, endPoint y: 70, distance: 93.4
click at [10, 157] on div "账号余额" at bounding box center [25, 162] width 34 height 13
click at [41, 101] on input "JOE2025" at bounding box center [39, 99] width 17 height 11
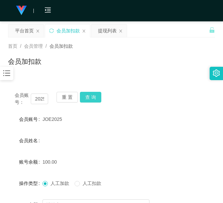
click at [94, 98] on button "查 询" at bounding box center [90, 97] width 21 height 11
click at [94, 98] on div "会员账号： JOE2025 重 置 查 询" at bounding box center [111, 99] width 207 height 14
click at [94, 98] on button "查 询" at bounding box center [90, 97] width 21 height 11
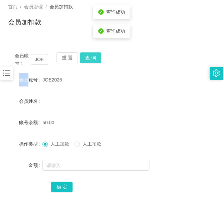
scroll to position [56, 0]
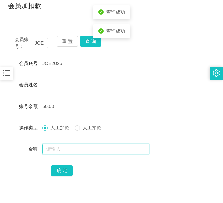
click at [94, 149] on input "text" at bounding box center [95, 149] width 107 height 11
type input "100"
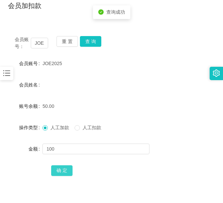
drag, startPoint x: 68, startPoint y: 168, endPoint x: 218, endPoint y: 147, distance: 152.0
click at [68, 168] on button "确 定" at bounding box center [61, 171] width 21 height 11
drag, startPoint x: 11, startPoint y: 165, endPoint x: 14, endPoint y: 157, distance: 8.5
click at [11, 165] on div "确 定" at bounding box center [111, 170] width 207 height 13
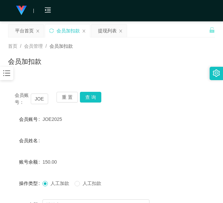
drag, startPoint x: 7, startPoint y: 4, endPoint x: 12, endPoint y: 3, distance: 5.2
click at [7, 4] on div "会员购单 在线人数 0 1 2 3 4 5 6 7 8 9 0 1 2 3 4 5 6 7 8 9 0 1 2 3 4 5 6 7 8 9 0 1 2 3 4…" at bounding box center [111, 11] width 223 height 22
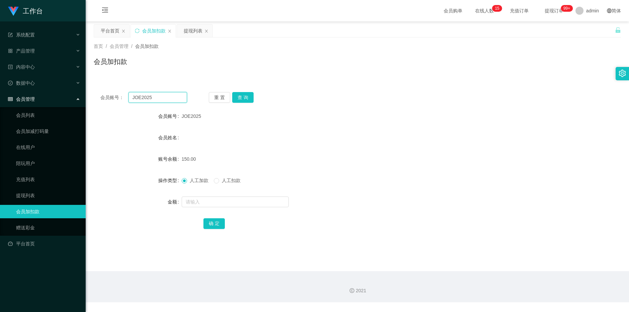
click at [159, 100] on input "JOE2025" at bounding box center [157, 97] width 59 height 11
drag, startPoint x: 184, startPoint y: 28, endPoint x: 182, endPoint y: 41, distance: 13.5
click at [184, 28] on div "提现列表" at bounding box center [193, 30] width 19 height 13
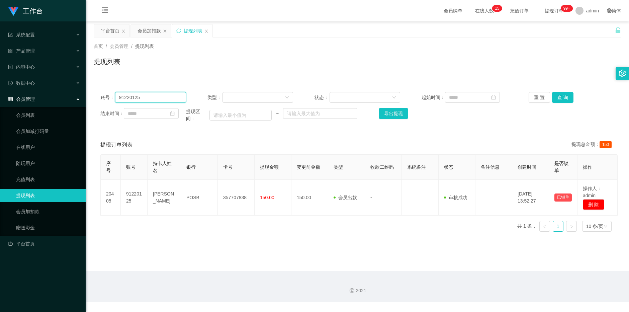
click at [161, 95] on input "91220125" at bounding box center [150, 97] width 71 height 11
paste input "JOE20"
type input "JOE2025"
click at [236, 96] on button "查 询" at bounding box center [562, 97] width 21 height 11
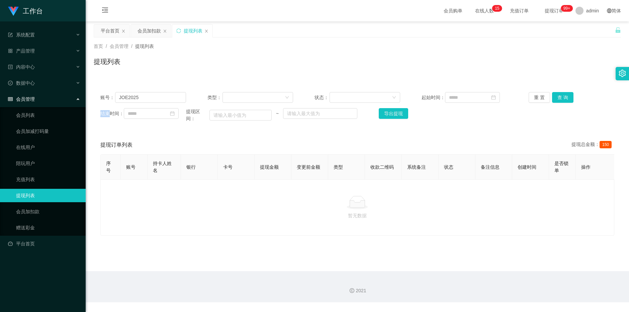
click at [236, 96] on div "重 置 查 询" at bounding box center [571, 97] width 86 height 11
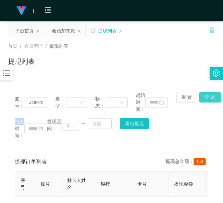
click at [207, 97] on button "查 询" at bounding box center [209, 97] width 21 height 11
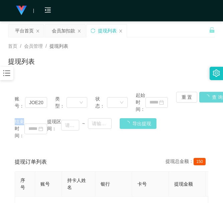
click at [207, 97] on div "账号： JOE2025 类型： 状态： 起始时间： 重 置 查 询 结束时间： 提现区间： ~ 导出提现" at bounding box center [111, 115] width 207 height 61
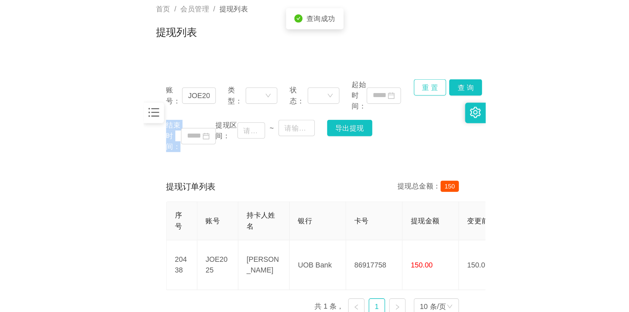
scroll to position [56, 0]
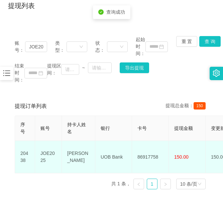
click at [135, 151] on td "86917758" at bounding box center [150, 157] width 37 height 32
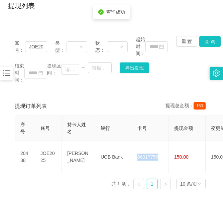
copy td "86917758"
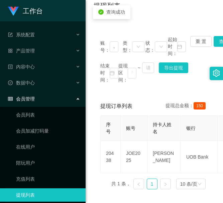
scroll to position [0, 0]
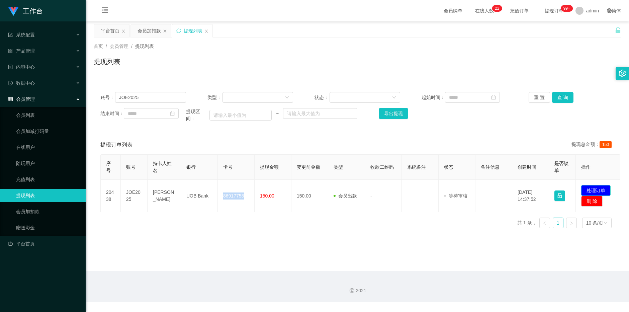
drag, startPoint x: 591, startPoint y: 188, endPoint x: 587, endPoint y: 187, distance: 3.9
click at [236, 189] on button "处理订单" at bounding box center [595, 190] width 29 height 11
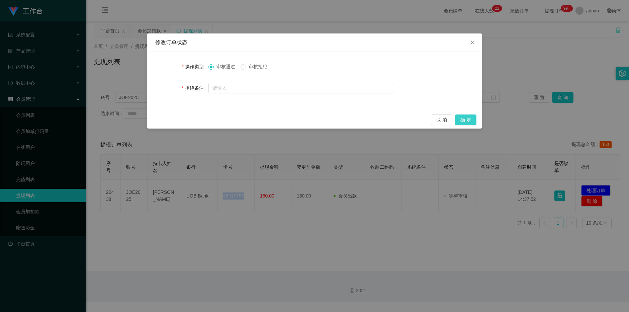
click at [236, 123] on button "确 定" at bounding box center [465, 119] width 21 height 11
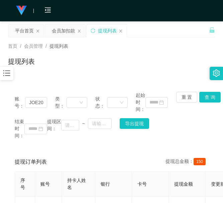
drag, startPoint x: 12, startPoint y: 155, endPoint x: 20, endPoint y: 144, distance: 12.4
click at [12, 155] on div "提现订单列表 提现总金额： 150 序号 账号 持卡人姓名 银行 卡号 提现金额 变更前金额 类型 收款二维码 系统备注 状态 备注信息 创建时间 是否锁单 …" at bounding box center [111, 203] width 207 height 101
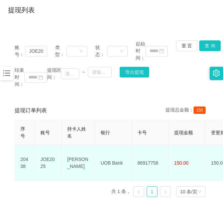
scroll to position [99, 0]
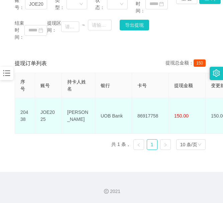
click at [76, 107] on td "[PERSON_NAME]" at bounding box center [78, 116] width 33 height 36
copy td "[PERSON_NAME]"
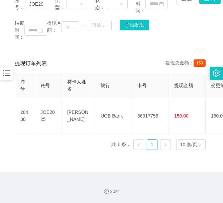
click at [6, 159] on main "关闭左侧 关闭右侧 关闭其它 刷新页面 平台首页 会员加扣款 提现列表 首页 / 会员管理 / 提现列表 / 提现列表 账号： JOE2025 类型： 状态：…" at bounding box center [111, 47] width 223 height 249
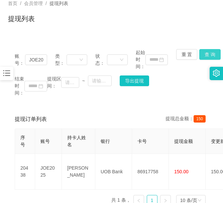
click at [211, 49] on button "查 询" at bounding box center [209, 54] width 21 height 11
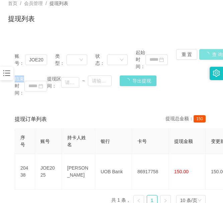
click at [211, 49] on main "关闭左侧 关闭右侧 关闭其它 刷新页面 平台首页 会员加扣款 提现列表 首页 / 会员管理 / 提现列表 / 提现列表 账号： JOE2025 类型： 状态：…" at bounding box center [111, 103] width 223 height 249
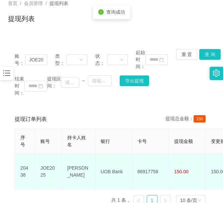
click at [155, 164] on td "86917758" at bounding box center [150, 172] width 37 height 36
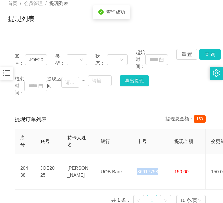
copy td "86917758"
click at [14, 138] on div "提现订单列表 提现总金额： 150 序号 账号 持卡人姓名 银行 卡号 提现金额 变更前金额 类型 收款二维码 系统备注 状态 备注信息 创建时间 是否锁单 …" at bounding box center [111, 160] width 207 height 101
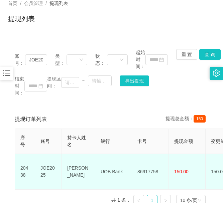
click at [139, 161] on td "86917758" at bounding box center [150, 172] width 37 height 36
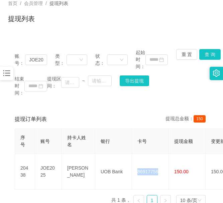
copy td "86917758"
click at [11, 168] on div "提现订单列表 提现总金额： 150 序号 账号 持卡人姓名 银行 卡号 提现金额 变更前金额 类型 收款二维码 系统备注 状态 备注信息 创建时间 是否锁单 …" at bounding box center [111, 160] width 207 height 101
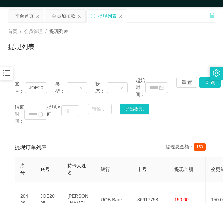
scroll to position [0, 0]
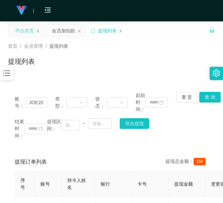
click at [26, 32] on div "平台首页" at bounding box center [24, 30] width 19 height 13
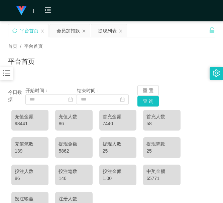
click at [72, 18] on div "会员购单 在线人数 0 1 2 3 4 5 6 7 8 9 0 1 2 3 4 5 6 7 8 9 0 1 2 3 4 5 6 7 8 9 0 1 2 3 4…" at bounding box center [111, 11] width 223 height 22
click at [68, 28] on div "会员加扣款" at bounding box center [68, 30] width 23 height 13
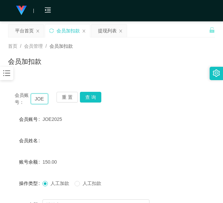
click at [45, 101] on input "JOE2025" at bounding box center [39, 99] width 17 height 11
type input "xc"
click at [96, 100] on button "查 询" at bounding box center [90, 97] width 21 height 11
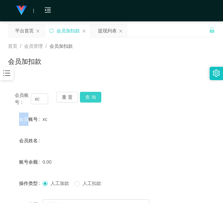
click at [96, 100] on div "会员账号： xc 重 置 查 询" at bounding box center [111, 99] width 207 height 14
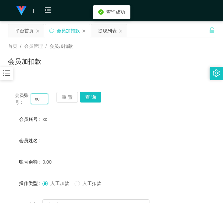
click at [42, 100] on input "xc" at bounding box center [39, 99] width 17 height 11
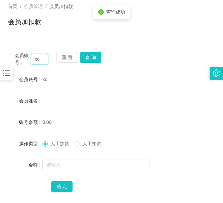
scroll to position [56, 0]
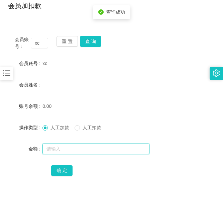
click at [70, 150] on input "text" at bounding box center [95, 149] width 107 height 11
type input "100"
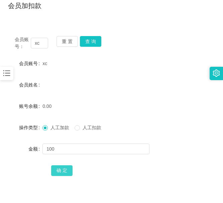
click at [65, 166] on button "确 定" at bounding box center [61, 171] width 21 height 11
drag, startPoint x: 4, startPoint y: 148, endPoint x: 40, endPoint y: 129, distance: 40.1
click at [4, 148] on main "关闭左侧 关闭右侧 关闭其它 刷新页面 平台首页 会员加扣款 提现列表 首页 / 会员管理 / 会员加扣款 / 会员加扣款 会员账号： xc 重 置 查 询 …" at bounding box center [111, 90] width 223 height 249
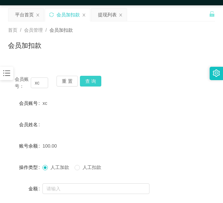
scroll to position [0, 0]
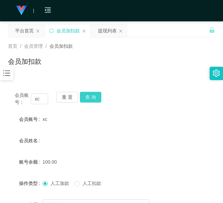
click at [84, 101] on button "查 询" at bounding box center [90, 97] width 21 height 11
click at [84, 101] on button "查 询" at bounding box center [94, 97] width 29 height 11
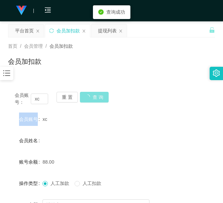
click at [84, 101] on div "重 置 查 询" at bounding box center [73, 99] width 33 height 14
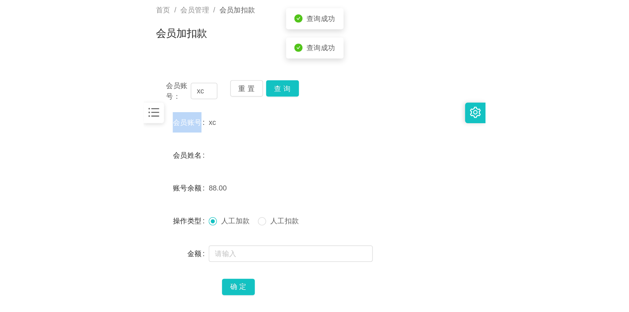
scroll to position [56, 0]
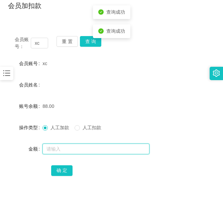
click at [96, 144] on input "text" at bounding box center [95, 149] width 107 height 11
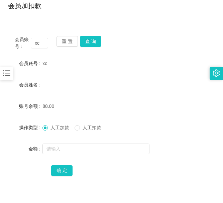
drag, startPoint x: 146, startPoint y: 35, endPoint x: 160, endPoint y: 23, distance: 18.0
click at [147, 35] on div "会员账号： xc 重 置 查 询 会员账号 xc 会员姓名 账号余额 88.00 操作类型 人工加款 人工扣款 金额 确 定" at bounding box center [111, 110] width 207 height 163
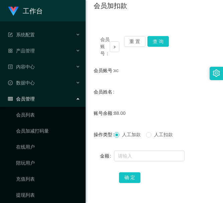
scroll to position [0, 0]
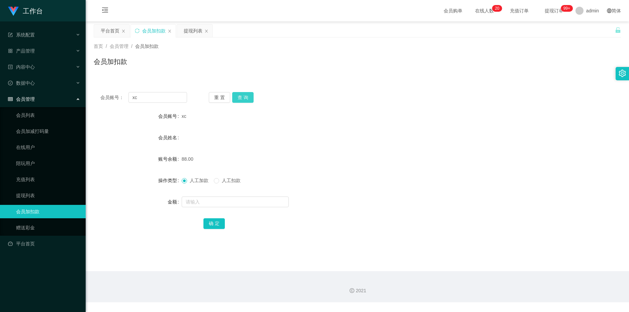
click at [236, 101] on button "查 询" at bounding box center [242, 97] width 21 height 11
click at [236, 101] on div "重 置 查 询" at bounding box center [252, 97] width 87 height 11
click at [236, 101] on button "查 询" at bounding box center [242, 97] width 21 height 11
click at [161, 99] on input "xc" at bounding box center [157, 97] width 59 height 11
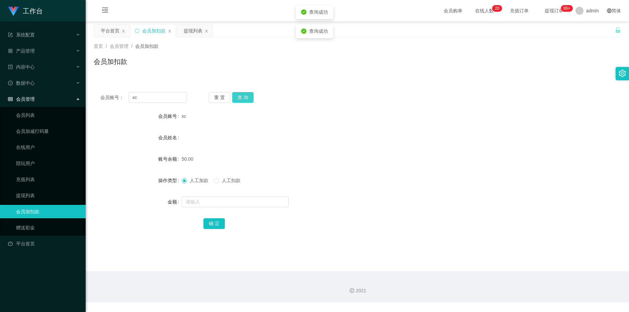
click at [236, 96] on button "查 询" at bounding box center [242, 97] width 21 height 11
click at [236, 96] on div "重 置 查 询" at bounding box center [252, 97] width 87 height 11
drag, startPoint x: 243, startPoint y: 96, endPoint x: 156, endPoint y: 137, distance: 96.3
click at [236, 96] on button "查 询" at bounding box center [242, 97] width 21 height 11
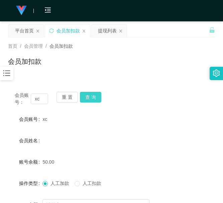
scroll to position [56, 0]
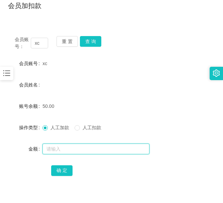
click at [74, 147] on input "text" at bounding box center [95, 149] width 107 height 11
type input "100"
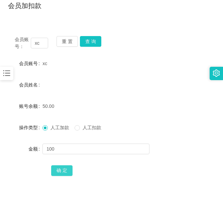
click at [68, 169] on button "确 定" at bounding box center [61, 171] width 21 height 11
click at [15, 160] on form "会员账号 xc 会员姓名 账号余额 150.00 操作类型 人工加款 人工扣款 金额 确 定" at bounding box center [111, 117] width 207 height 120
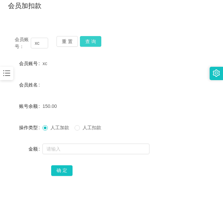
click at [92, 44] on button "查 询" at bounding box center [90, 41] width 21 height 11
click at [92, 44] on div "会员账号： xc 重 置 查 询" at bounding box center [111, 43] width 207 height 14
click at [92, 44] on button "查 询" at bounding box center [90, 41] width 21 height 11
drag, startPoint x: 2, startPoint y: 144, endPoint x: 47, endPoint y: 111, distance: 56.1
click at [2, 144] on main "关闭左侧 关闭右侧 关闭其它 刷新页面 平台首页 会员加扣款 提现列表 首页 / 会员管理 / 会员加扣款 / 会员加扣款 会员账号： xc 重 置 查 询 …" at bounding box center [111, 90] width 223 height 249
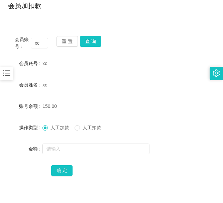
click at [92, 36] on div "会员账号： xc 重 置 查 询 会员账号 xc 会员姓名 xc 账号余额 150.00 操作类型 人工加款 人工扣款 金额 确 定" at bounding box center [111, 110] width 207 height 163
click at [95, 44] on button "查 询" at bounding box center [90, 41] width 21 height 11
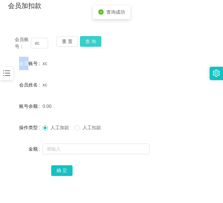
click at [95, 44] on button "查 询" at bounding box center [90, 41] width 21 height 11
click at [95, 44] on div "会员账号： xc 重 置 查 询" at bounding box center [111, 43] width 207 height 14
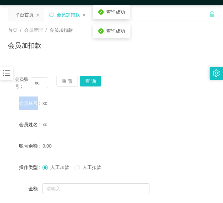
scroll to position [0, 0]
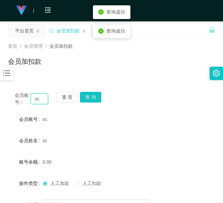
click at [40, 101] on input "xc" at bounding box center [39, 99] width 17 height 11
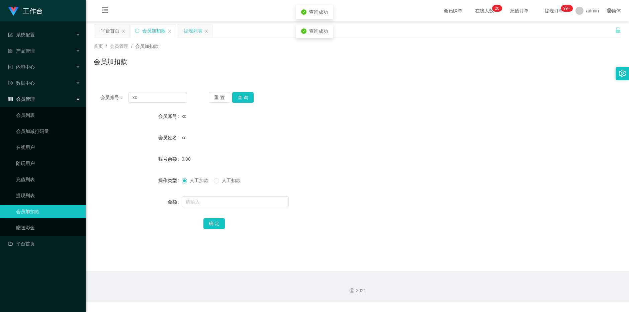
click at [190, 32] on div "提现列表" at bounding box center [193, 30] width 19 height 13
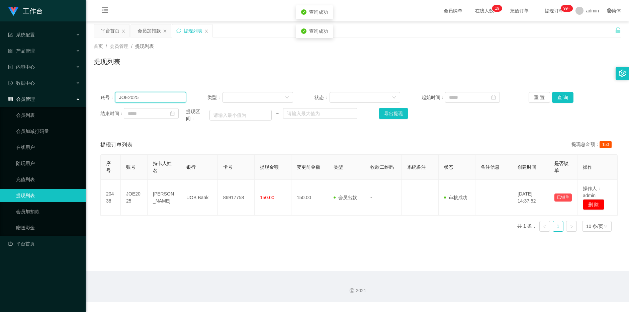
click at [168, 99] on input "JOE2025" at bounding box center [150, 97] width 71 height 11
paste input "xc"
type input "xc"
click at [236, 94] on button "查 询" at bounding box center [562, 97] width 21 height 11
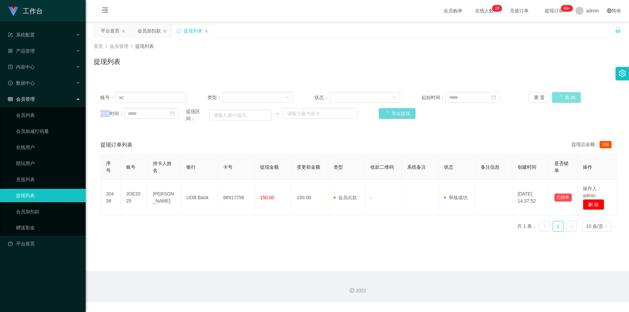
drag, startPoint x: 562, startPoint y: 94, endPoint x: 556, endPoint y: 100, distance: 8.5
click at [236, 94] on div "重 置 查 询" at bounding box center [571, 97] width 86 height 11
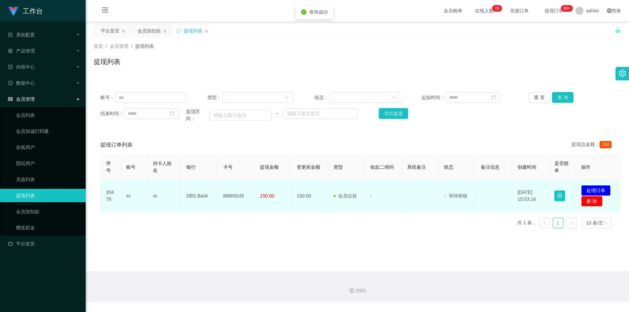
click at [228, 187] on td "88669245" at bounding box center [236, 196] width 37 height 32
click at [228, 186] on td "88669245" at bounding box center [236, 196] width 37 height 32
click at [236, 190] on button "处理订单" at bounding box center [595, 190] width 29 height 11
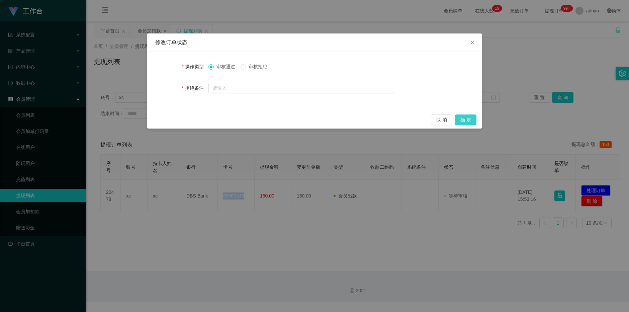
click at [236, 121] on button "确 定" at bounding box center [465, 119] width 21 height 11
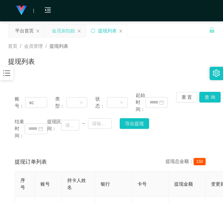
click at [59, 28] on div "会员加扣款" at bounding box center [63, 30] width 23 height 13
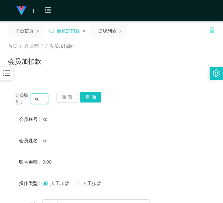
click at [39, 102] on input "xc" at bounding box center [39, 99] width 17 height 11
paste input "JOE2025"
type input "JOE2025"
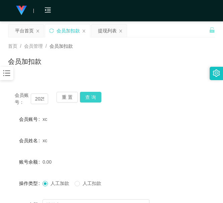
click at [92, 96] on button "查 询" at bounding box center [90, 97] width 21 height 11
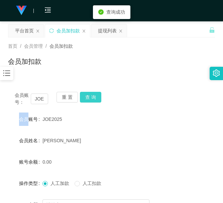
click at [92, 96] on div "会员账号： JOE2025 重 置 查 询" at bounding box center [111, 99] width 207 height 14
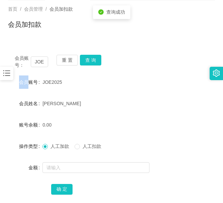
scroll to position [99, 0]
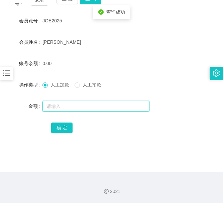
click at [106, 105] on input "text" at bounding box center [95, 106] width 107 height 11
type input "100"
click at [46, 130] on div "确 定" at bounding box center [111, 127] width 207 height 13
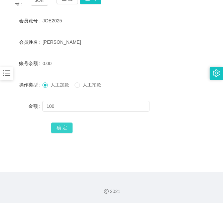
click at [66, 131] on button "确 定" at bounding box center [61, 128] width 21 height 11
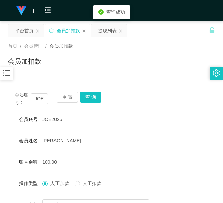
click at [39, 106] on div "会员账号： JOE2025 重 置 查 询 会员账号 JOE2025 会员姓名 [PERSON_NAME] 账号余额 100.00 操作类型 人工加款 人工扣…" at bounding box center [111, 166] width 207 height 163
click at [41, 102] on input "JOE2025" at bounding box center [39, 99] width 17 height 11
paste input "[PERSON_NAME]"
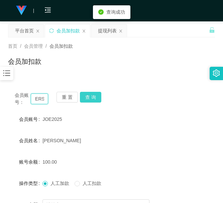
type input "[PERSON_NAME]"
click at [93, 93] on button "查 询" at bounding box center [90, 97] width 21 height 11
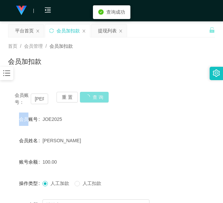
click at [93, 93] on div "会员账号： [PERSON_NAME] 置 查 询" at bounding box center [111, 99] width 207 height 14
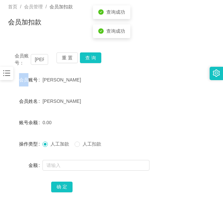
scroll to position [56, 0]
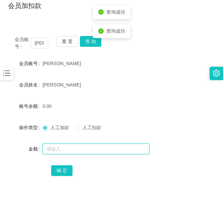
click at [80, 149] on input "text" at bounding box center [95, 149] width 107 height 11
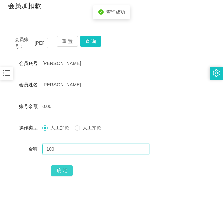
type input "100"
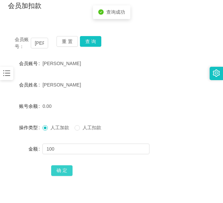
click at [71, 168] on button "确 定" at bounding box center [61, 171] width 21 height 11
click at [39, 40] on input "[PERSON_NAME]" at bounding box center [39, 43] width 17 height 11
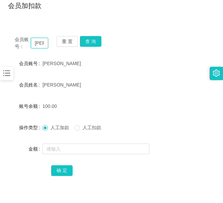
click at [39, 40] on input "[PERSON_NAME]" at bounding box center [39, 43] width 17 height 11
paste input "Minhdz0506"
type input "Minhdz0506"
click at [95, 36] on button "查 询" at bounding box center [90, 41] width 21 height 11
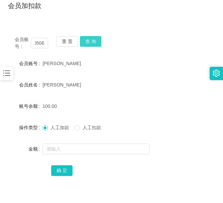
scroll to position [0, 0]
click at [95, 39] on button "查 询" at bounding box center [90, 41] width 21 height 11
click at [95, 39] on div "会员账号： Minhdz0506 重 置 查 询" at bounding box center [111, 43] width 207 height 14
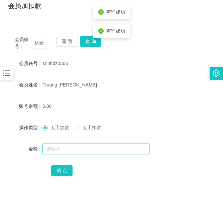
click at [57, 147] on input "text" at bounding box center [95, 149] width 107 height 11
type input "100"
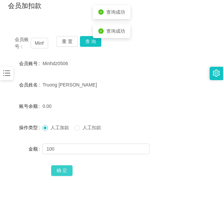
click at [68, 168] on button "确 定" at bounding box center [61, 171] width 21 height 11
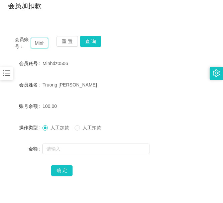
click at [36, 44] on input "Minhdz0506" at bounding box center [39, 43] width 17 height 11
paste input "91220125"
type input "91220125"
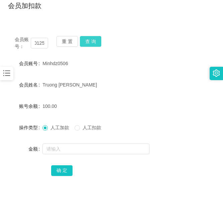
click at [92, 40] on button "查 询" at bounding box center [90, 41] width 21 height 11
click at [92, 40] on div "会员账号： 91220125 重 置 查 询" at bounding box center [111, 43] width 207 height 14
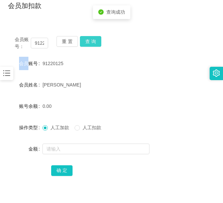
click at [92, 40] on button "查 询" at bounding box center [90, 41] width 21 height 11
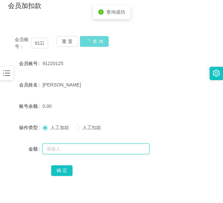
click at [97, 144] on input "text" at bounding box center [95, 149] width 107 height 11
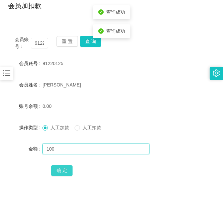
type input "100"
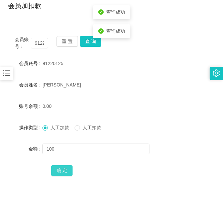
click at [70, 172] on button "确 定" at bounding box center [61, 171] width 21 height 11
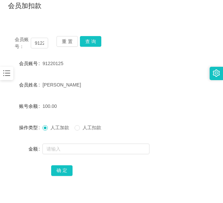
drag, startPoint x: 21, startPoint y: 80, endPoint x: 27, endPoint y: 84, distance: 7.8
click at [25, 82] on div "会员姓名" at bounding box center [25, 84] width 34 height 13
click at [47, 92] on form "会员账号 91220125 会员姓名 [PERSON_NAME] 账号余额 100.00 操作类型 人工加款 人工扣款 金额 确 定" at bounding box center [111, 117] width 207 height 120
drag, startPoint x: 14, startPoint y: 134, endPoint x: 21, endPoint y: 100, distance: 35.2
click at [13, 134] on div "操作类型" at bounding box center [25, 127] width 34 height 13
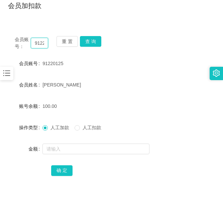
click at [41, 41] on input "91220125" at bounding box center [39, 43] width 17 height 11
click at [90, 39] on button "查 询" at bounding box center [90, 41] width 21 height 11
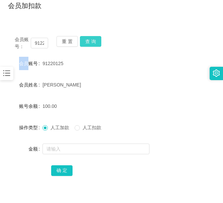
click at [90, 39] on div "会员账号： 91220125 重 置 查 询" at bounding box center [111, 43] width 207 height 14
click at [90, 39] on button "查 询" at bounding box center [90, 41] width 21 height 11
drag, startPoint x: 20, startPoint y: 151, endPoint x: 24, endPoint y: 137, distance: 14.3
click at [19, 151] on div "金额" at bounding box center [25, 148] width 34 height 13
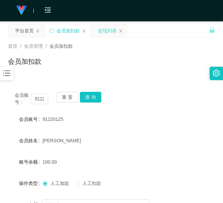
click at [113, 33] on div "提现列表" at bounding box center [107, 30] width 19 height 13
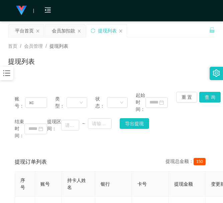
drag, startPoint x: 5, startPoint y: 176, endPoint x: 9, endPoint y: 167, distance: 10.3
click at [5, 176] on main "关闭左侧 关闭右侧 关闭其它 刷新页面 平台首页 会员加扣款 提现列表 首页 / 会员管理 / 提现列表 / 提现列表 账号： xc 类型： 状态： 起始时间…" at bounding box center [111, 145] width 223 height 249
click at [34, 105] on input "xc" at bounding box center [36, 102] width 22 height 11
drag, startPoint x: 34, startPoint y: 105, endPoint x: 62, endPoint y: 101, distance: 27.5
click at [34, 105] on input "xc" at bounding box center [36, 102] width 22 height 11
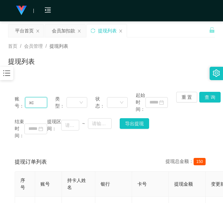
paste input "[PERSON_NAME]"
click at [204, 98] on button "查 询" at bounding box center [209, 97] width 21 height 11
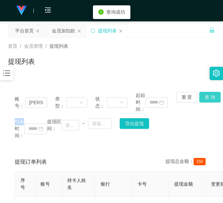
click at [204, 98] on div "重 置 查 询" at bounding box center [192, 102] width 32 height 21
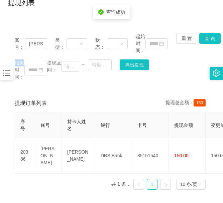
scroll to position [99, 0]
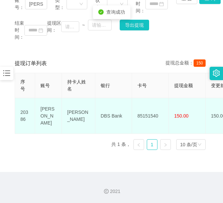
click at [149, 104] on td "85151540" at bounding box center [150, 116] width 37 height 36
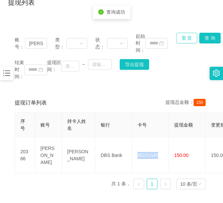
scroll to position [43, 0]
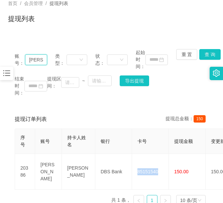
click at [35, 59] on input "[PERSON_NAME]" at bounding box center [36, 60] width 22 height 11
paste input "Minhdz0506"
type input "Minhdz0506"
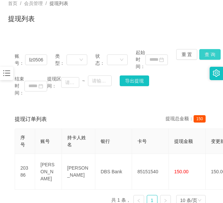
click at [204, 54] on button "查 询" at bounding box center [209, 54] width 21 height 11
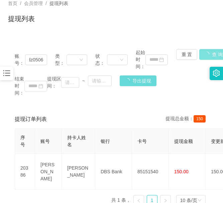
scroll to position [0, 0]
click at [204, 54] on div "重 置 查 询" at bounding box center [192, 59] width 32 height 21
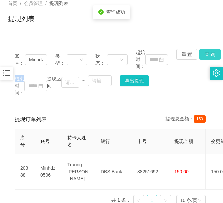
click at [210, 53] on button "查 询" at bounding box center [209, 54] width 21 height 11
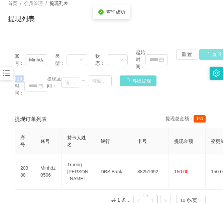
click at [210, 53] on div "账号： Minhdz0506 类型： 状态： 起始时间： 重 置 查 询 结束时间： 提现区间： ~ 导出提现" at bounding box center [111, 72] width 207 height 61
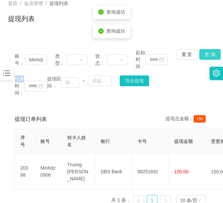
click at [210, 53] on button "查 询" at bounding box center [209, 54] width 21 height 11
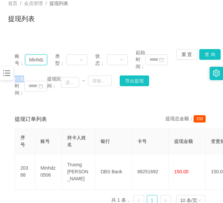
click at [31, 64] on input "Minhdz0506" at bounding box center [36, 60] width 22 height 11
paste input "91220125"
click at [205, 51] on button "查 询" at bounding box center [209, 54] width 21 height 11
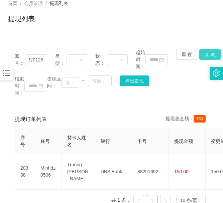
scroll to position [0, 0]
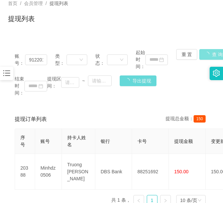
click at [205, 51] on div "账号： 91220125 类型： 状态： 起始时间： 重 置 查 询 结束时间： 提现区间： ~ 导出提现" at bounding box center [111, 72] width 207 height 61
click at [205, 51] on button "查 询" at bounding box center [213, 54] width 29 height 11
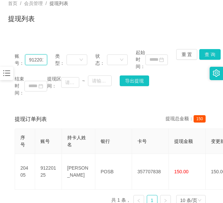
click at [34, 60] on input "91220125" at bounding box center [36, 60] width 22 height 11
paste input "JOE20"
type input "JOE2025"
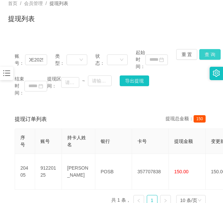
click at [201, 55] on button "查 询" at bounding box center [209, 54] width 21 height 11
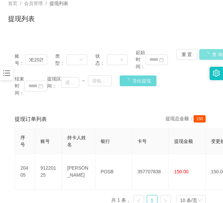
scroll to position [0, 0]
click at [201, 55] on div "重 置 查 询" at bounding box center [192, 59] width 32 height 21
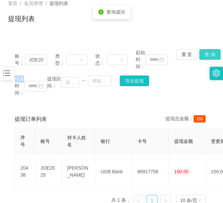
click at [201, 55] on button "查 询" at bounding box center [209, 54] width 21 height 11
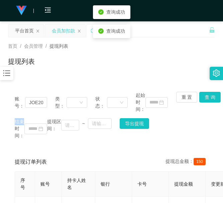
click at [51, 34] on div "会员加扣款" at bounding box center [65, 30] width 40 height 13
click at [62, 34] on div "会员加扣款" at bounding box center [63, 30] width 23 height 13
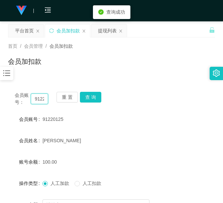
click at [40, 100] on input "91220125" at bounding box center [39, 99] width 17 height 11
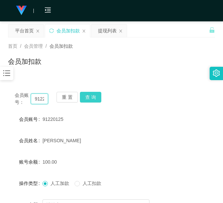
paste input "JOE20"
click at [98, 97] on button "查 询" at bounding box center [90, 97] width 21 height 11
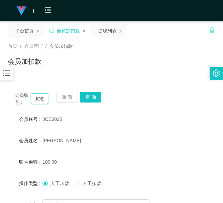
click at [35, 100] on input "JOE2025" at bounding box center [39, 99] width 17 height 11
paste input "Minhdz0506"
type input "Minhdz0506"
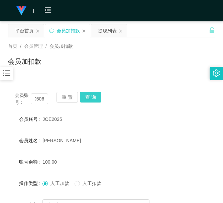
click at [90, 101] on button "查 询" at bounding box center [90, 97] width 21 height 11
click at [90, 101] on div "会员账号： Minhdz0506 重 置 查 询" at bounding box center [111, 99] width 207 height 14
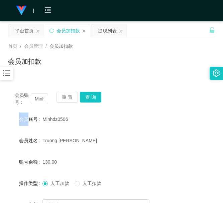
click at [9, 116] on div "会员账号" at bounding box center [25, 119] width 34 height 13
click at [103, 31] on div "提现列表" at bounding box center [107, 30] width 19 height 13
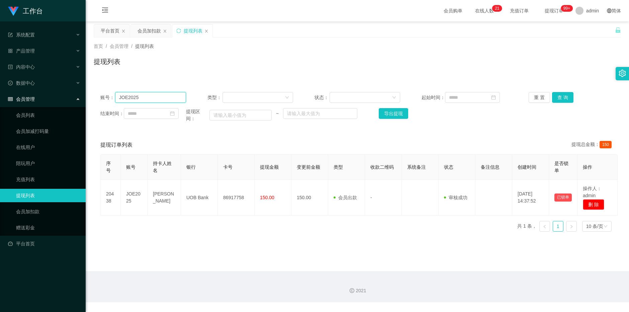
click at [137, 96] on input "JOE2025" at bounding box center [150, 97] width 71 height 11
click at [140, 96] on input "JOE2025" at bounding box center [150, 97] width 71 height 11
paste input "91220125"
drag, startPoint x: 173, startPoint y: 97, endPoint x: 55, endPoint y: 79, distance: 118.8
click at [55, 79] on section "工作台 系统配置 产品管理 内容中心 数据中心 会员管理 会员列表 会员加减打码量 在线用户 陪玩用户 充值列表 提现列表 会员加扣款 赠送彩金 平台首页 保…" at bounding box center [314, 151] width 629 height 302
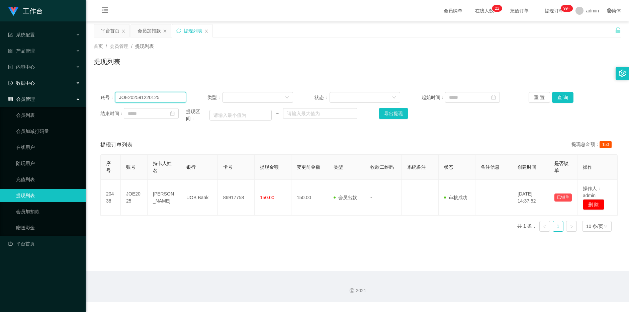
paste input "text"
click at [236, 98] on button "查 询" at bounding box center [562, 97] width 21 height 11
click at [236, 98] on div "重 置 查 询" at bounding box center [571, 97] width 86 height 11
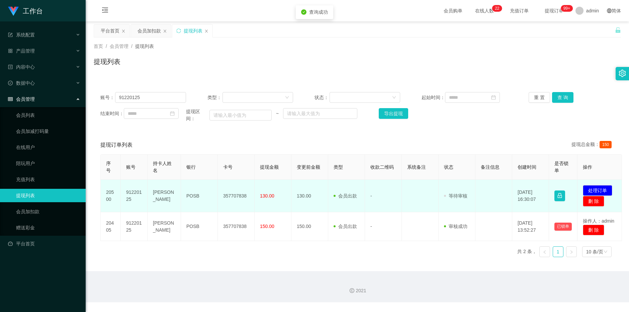
click at [236, 189] on td "357707838" at bounding box center [236, 196] width 37 height 32
click at [236, 182] on td "357707838" at bounding box center [236, 196] width 37 height 32
drag, startPoint x: 240, startPoint y: 182, endPoint x: 243, endPoint y: 182, distance: 3.7
click at [236, 183] on td "357707838" at bounding box center [236, 196] width 37 height 32
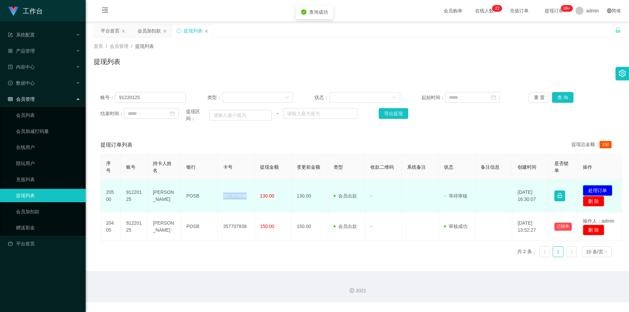
click at [236, 190] on button "处理订单" at bounding box center [597, 190] width 29 height 11
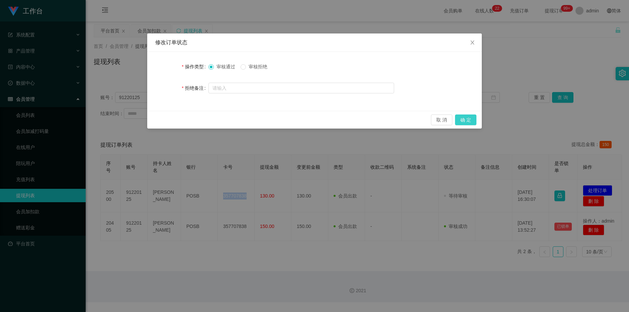
drag, startPoint x: 472, startPoint y: 120, endPoint x: 475, endPoint y: 111, distance: 9.4
click at [236, 120] on button "确 定" at bounding box center [465, 119] width 21 height 11
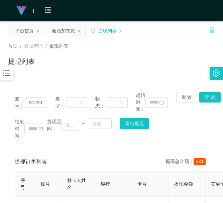
drag, startPoint x: 3, startPoint y: 128, endPoint x: 15, endPoint y: 111, distance: 20.8
click at [3, 128] on main "关闭左侧 关闭右侧 关闭其它 刷新页面 平台首页 会员加扣款 提现列表 首页 / 会员管理 / 提现列表 / 提现列表 账号： 91220125 类型： 状态…" at bounding box center [111, 155] width 223 height 269
click at [39, 101] on input "91220125" at bounding box center [36, 102] width 22 height 11
drag, startPoint x: 39, startPoint y: 101, endPoint x: 160, endPoint y: 99, distance: 120.4
click at [40, 102] on input "91220125" at bounding box center [36, 102] width 22 height 11
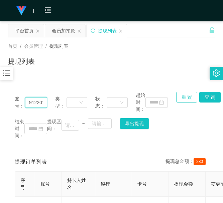
paste input "[PERSON_NAME]"
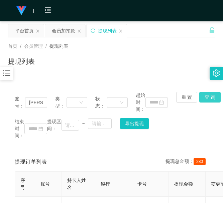
click at [200, 99] on button "查 询" at bounding box center [209, 97] width 21 height 11
click at [201, 99] on div "重 置 查 询" at bounding box center [192, 102] width 32 height 21
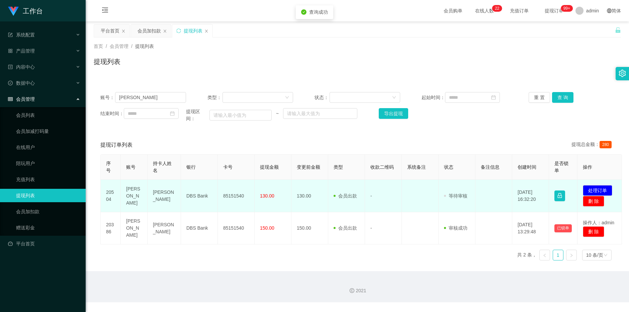
click at [232, 187] on td "85151540" at bounding box center [236, 196] width 37 height 32
click at [233, 187] on td "85151540" at bounding box center [236, 196] width 37 height 32
click at [236, 193] on button "处理订单" at bounding box center [597, 190] width 29 height 11
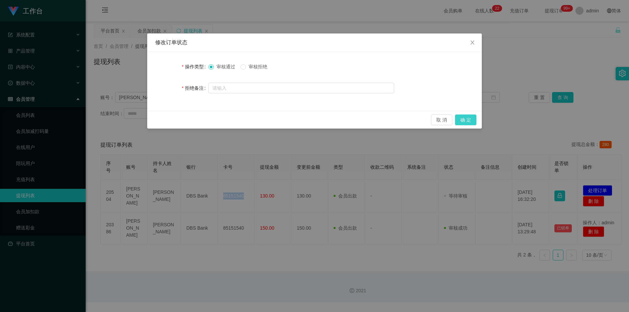
drag, startPoint x: 458, startPoint y: 120, endPoint x: 489, endPoint y: 85, distance: 47.2
click at [236, 120] on button "确 定" at bounding box center [465, 119] width 21 height 11
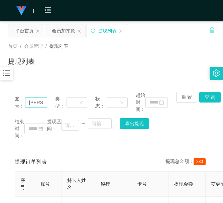
drag, startPoint x: 13, startPoint y: 136, endPoint x: 42, endPoint y: 101, distance: 45.8
click at [13, 136] on div "账号： shawn 类型： 状态： 起始时间： 重 置 查 询 结束时间： 提现区间： ~ 导出提现" at bounding box center [111, 115] width 207 height 61
click at [40, 105] on input "[PERSON_NAME]" at bounding box center [36, 102] width 22 height 11
paste input "Minhdz0506"
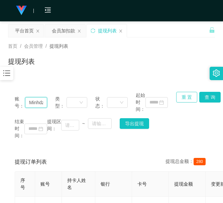
scroll to position [0, 12]
type input "Minhdz0506"
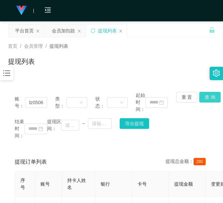
click at [201, 98] on button "查 询" at bounding box center [209, 97] width 21 height 11
click at [201, 98] on div "重 置 查 询" at bounding box center [192, 102] width 32 height 21
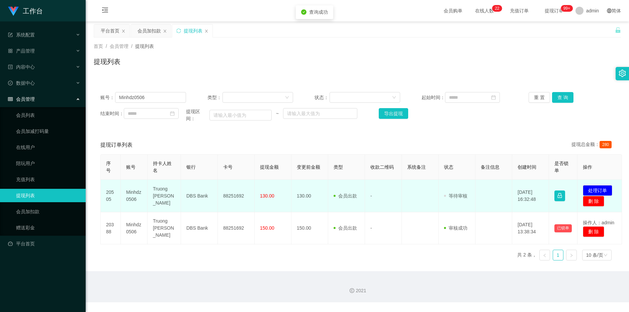
click at [236, 182] on td "88251692" at bounding box center [236, 196] width 37 height 32
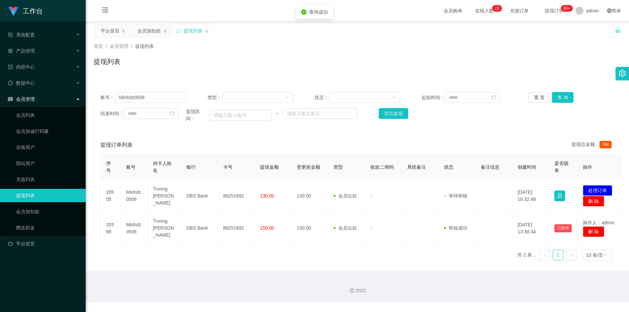
drag, startPoint x: 242, startPoint y: 182, endPoint x: 420, endPoint y: 167, distance: 178.6
click at [236, 182] on td "88251692" at bounding box center [236, 196] width 37 height 32
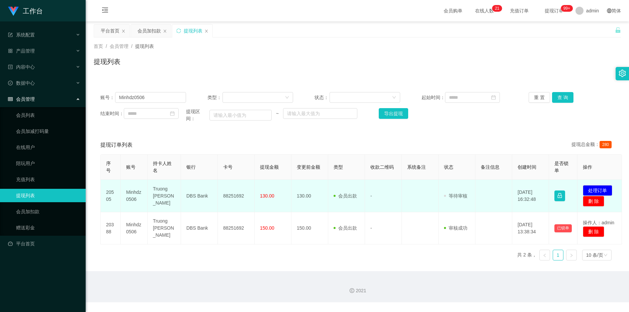
click at [236, 185] on td "88251692" at bounding box center [236, 196] width 37 height 32
click at [236, 187] on button "处理订单" at bounding box center [597, 190] width 29 height 11
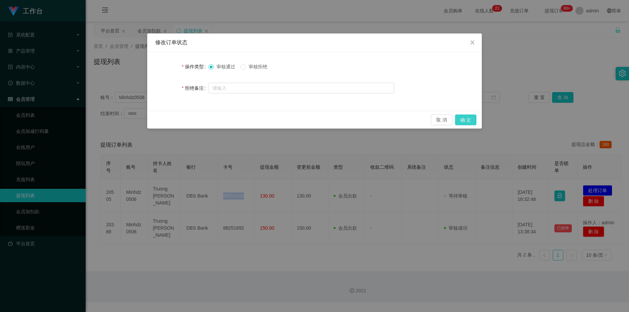
click at [236, 118] on button "确 定" at bounding box center [465, 119] width 21 height 11
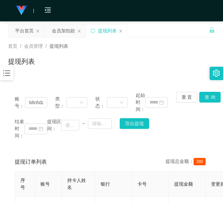
drag, startPoint x: 1, startPoint y: 149, endPoint x: 10, endPoint y: 134, distance: 17.8
click at [1, 149] on main "关闭左侧 关闭右侧 关闭其它 刷新页面 平台首页 会员加扣款 提现列表 首页 / 会员管理 / 提现列表 / 提现列表 账号： Minhdz0506 类型： …" at bounding box center [111, 155] width 223 height 269
click at [67, 28] on div "会员加扣款" at bounding box center [63, 30] width 23 height 13
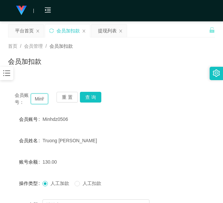
click at [40, 97] on input "Minhdz0506" at bounding box center [39, 99] width 17 height 11
paste input "JOE2025"
type input "JOE2025"
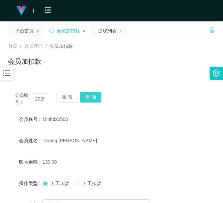
click at [100, 96] on button "查 询" at bounding box center [90, 97] width 21 height 11
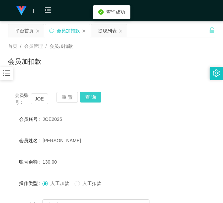
click at [97, 96] on button "查 询" at bounding box center [90, 97] width 21 height 11
click at [95, 101] on button "查 询" at bounding box center [90, 97] width 21 height 11
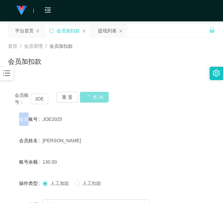
click at [95, 101] on div "会员账号： JOE2025 重 置 查 询" at bounding box center [111, 99] width 207 height 14
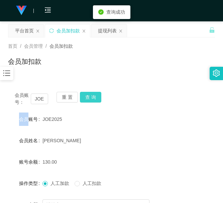
click at [95, 101] on button "查 询" at bounding box center [90, 97] width 21 height 11
click at [95, 101] on button "查 询" at bounding box center [94, 97] width 29 height 11
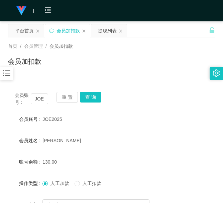
drag, startPoint x: 7, startPoint y: 105, endPoint x: 44, endPoint y: 106, distance: 37.1
click at [7, 105] on main "关闭左侧 关闭右侧 关闭其它 刷新页面 平台首页 会员加扣款 提现列表 首页 / 会员管理 / 会员加扣款 / 会员加扣款 会员账号： JOE2025 重 置…" at bounding box center [111, 145] width 223 height 249
click at [88, 98] on button "查 询" at bounding box center [90, 97] width 21 height 11
click at [88, 98] on div "重 置 查 询" at bounding box center [73, 99] width 33 height 14
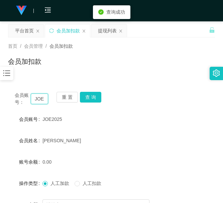
click at [35, 96] on input "JOE2025" at bounding box center [39, 99] width 17 height 11
click at [36, 97] on input "JOE2025" at bounding box center [39, 99] width 17 height 11
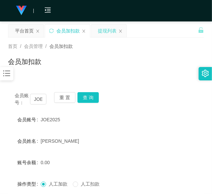
click at [106, 33] on div "提现列表" at bounding box center [107, 30] width 19 height 13
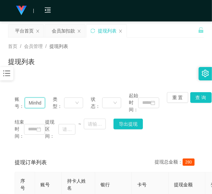
click at [39, 100] on input "Minhdz0506" at bounding box center [35, 102] width 20 height 11
paste input "JOE2025"
type input "JOE2025"
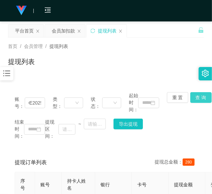
click at [196, 96] on button "查 询" at bounding box center [201, 97] width 21 height 11
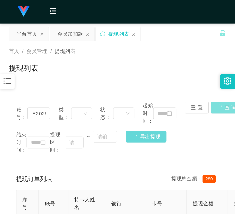
scroll to position [0, 0]
click at [196, 96] on div "账号： JOE2025 类型： 状态： 起始时间： 重 置 查 询 结束时间： 提现区间： ~ 导出提现" at bounding box center [106, 115] width 196 height 61
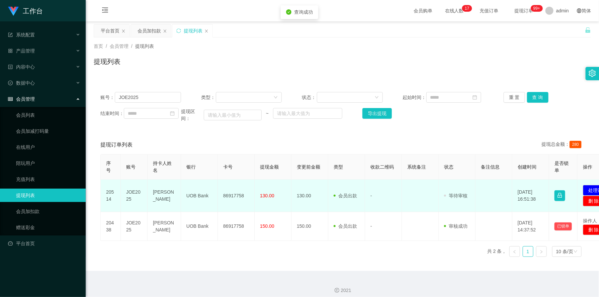
click at [230, 189] on td "86917758" at bounding box center [236, 196] width 37 height 32
click at [236, 192] on button "处理订单" at bounding box center [597, 190] width 29 height 11
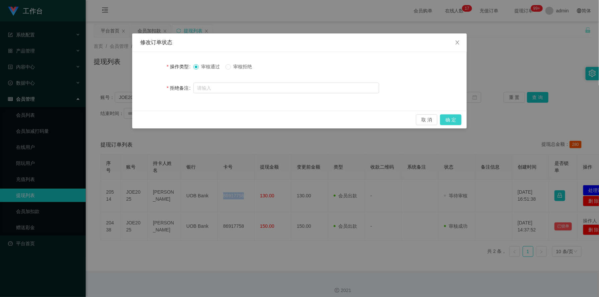
click at [236, 123] on button "确 定" at bounding box center [450, 119] width 21 height 11
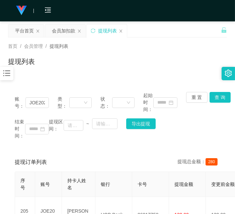
click at [22, 157] on div "提现订单列表 提现总金额： 280" at bounding box center [117, 162] width 205 height 19
click at [5, 138] on main "关闭左侧 关闭右侧 关闭其它 刷新页面 平台首页 会员加扣款 提现列表 首页 / 会员管理 / 提现列表 / 提现列表 账号： JOE2025 类型： 状态：…" at bounding box center [117, 155] width 235 height 269
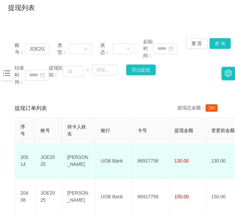
scroll to position [107, 0]
